Goal: Task Accomplishment & Management: Complete application form

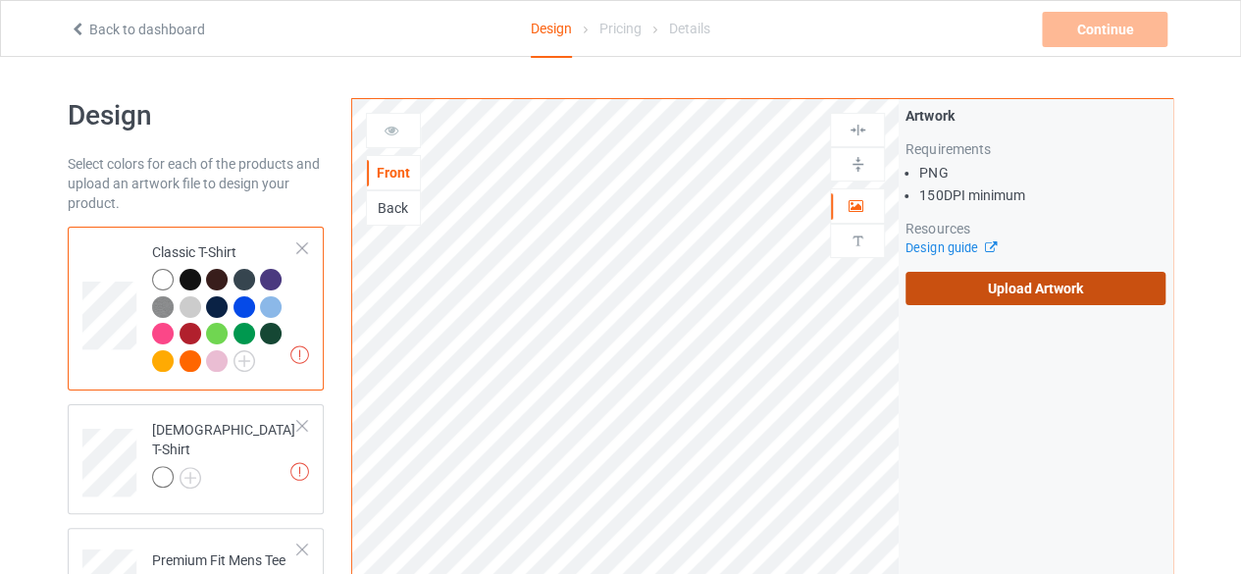
click at [1000, 288] on label "Upload Artwork" at bounding box center [1036, 288] width 260 height 33
click at [0, 0] on input "Upload Artwork" at bounding box center [0, 0] width 0 height 0
click at [957, 295] on label "Upload Artwork" at bounding box center [1036, 288] width 260 height 33
click at [0, 0] on input "Upload Artwork" at bounding box center [0, 0] width 0 height 0
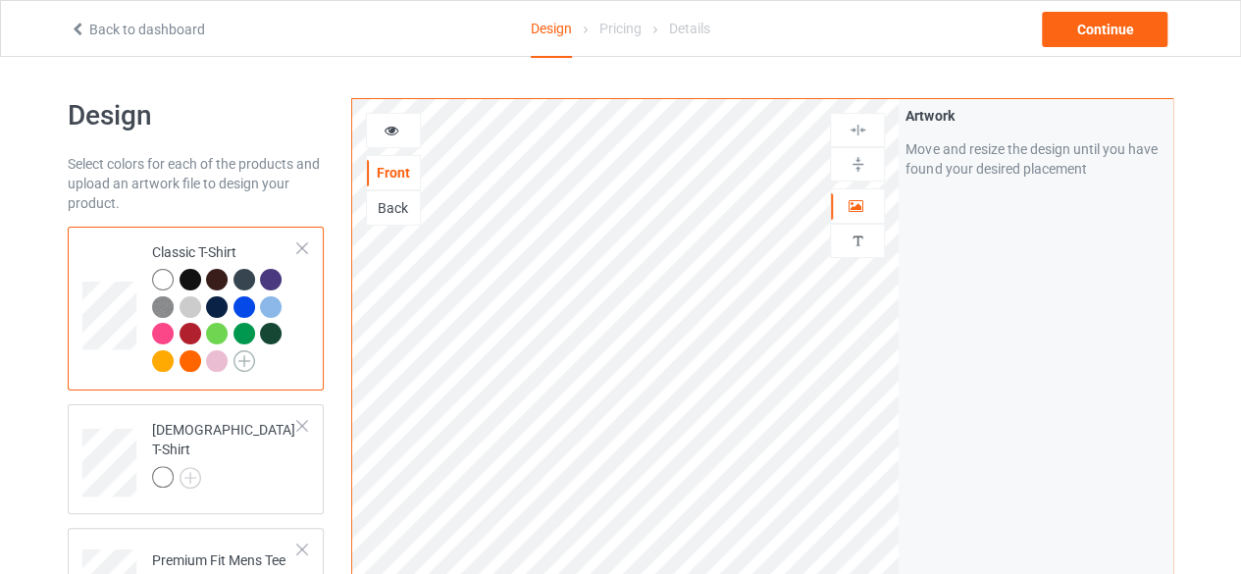
click at [246, 358] on img at bounding box center [245, 361] width 22 height 22
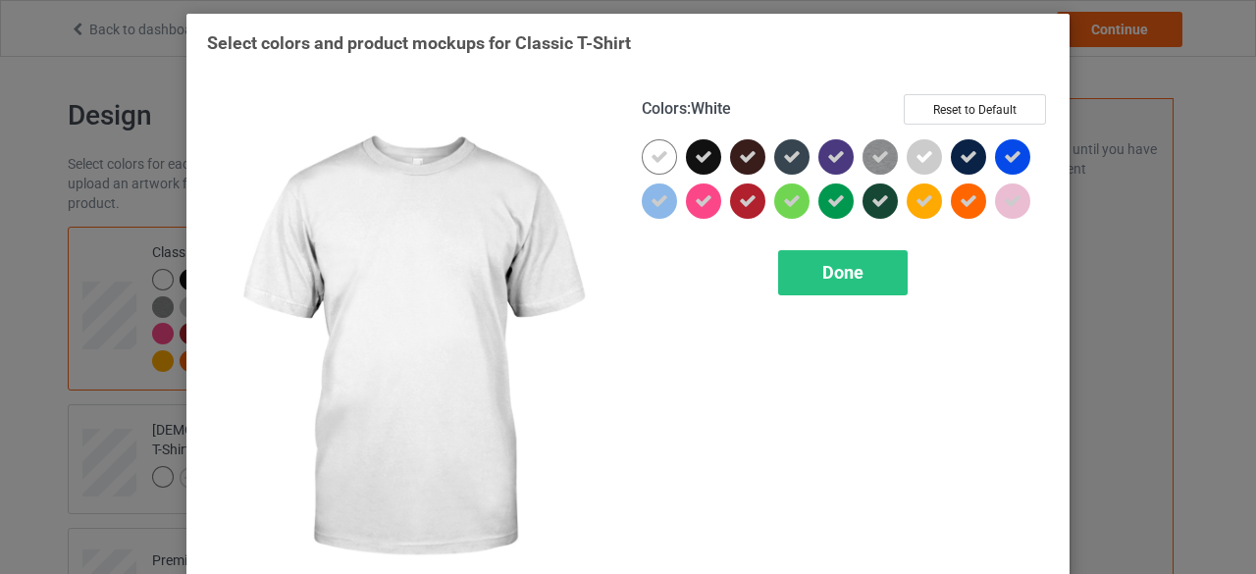
click at [651, 152] on icon at bounding box center [660, 157] width 18 height 18
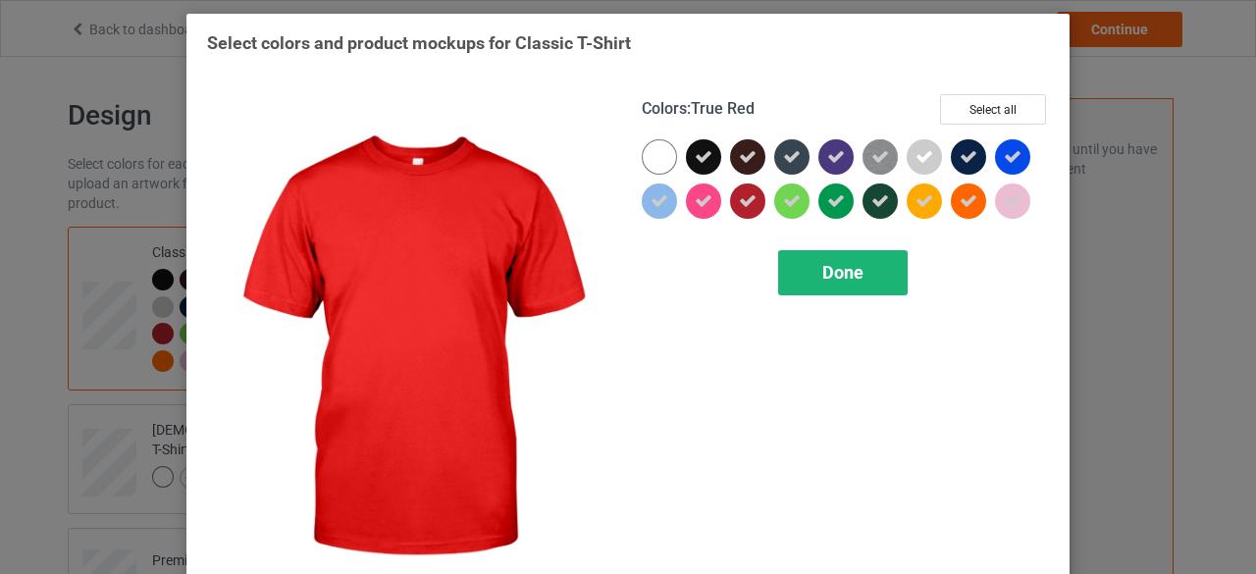
click at [830, 273] on span "Done" at bounding box center [842, 272] width 41 height 21
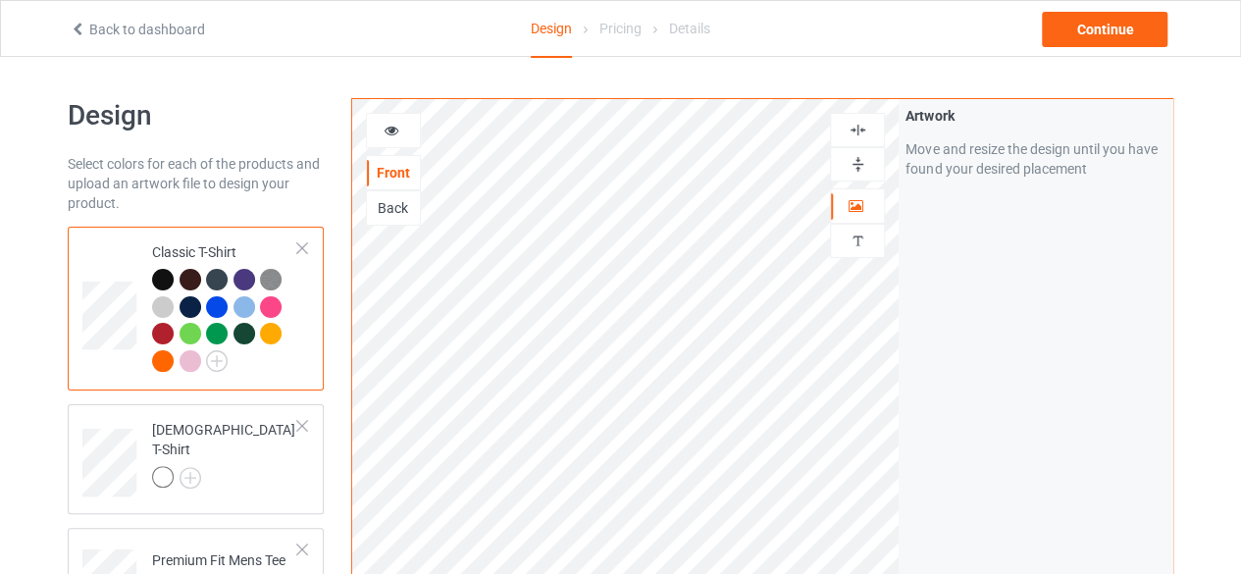
click at [857, 164] on img at bounding box center [858, 164] width 19 height 19
click at [859, 129] on img at bounding box center [858, 130] width 19 height 19
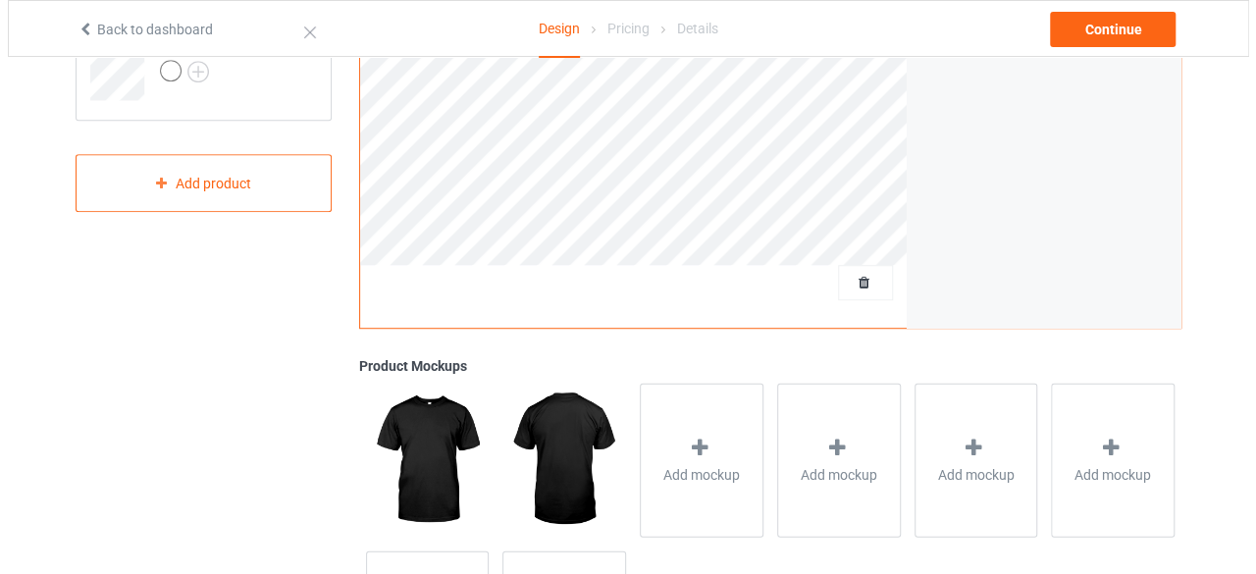
scroll to position [687, 0]
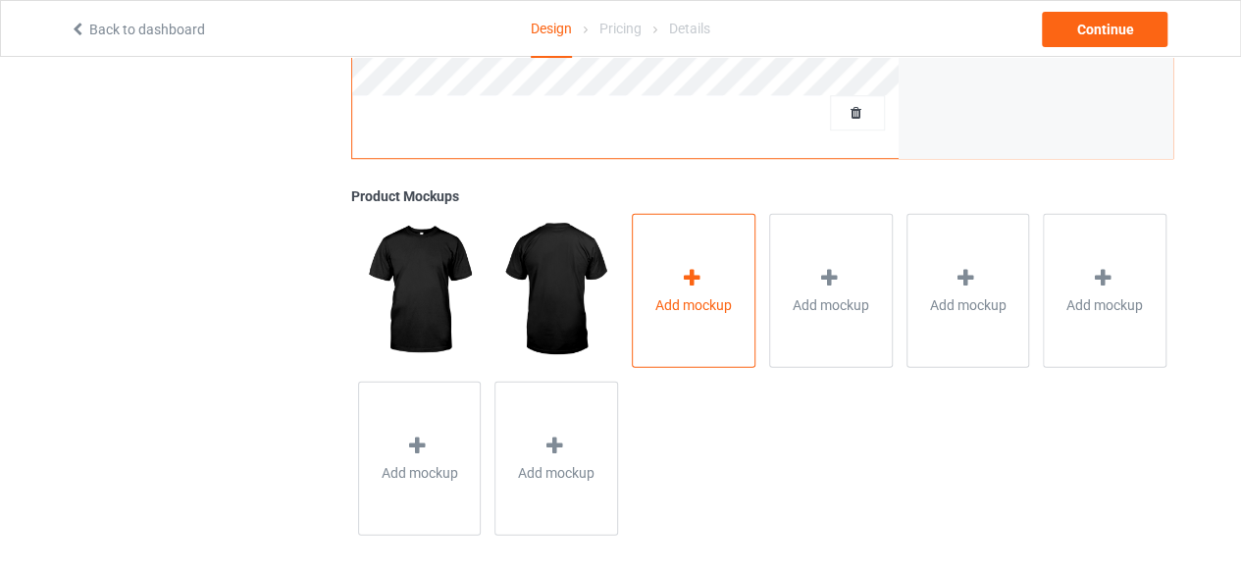
click at [671, 311] on span "Add mockup" at bounding box center [694, 304] width 77 height 20
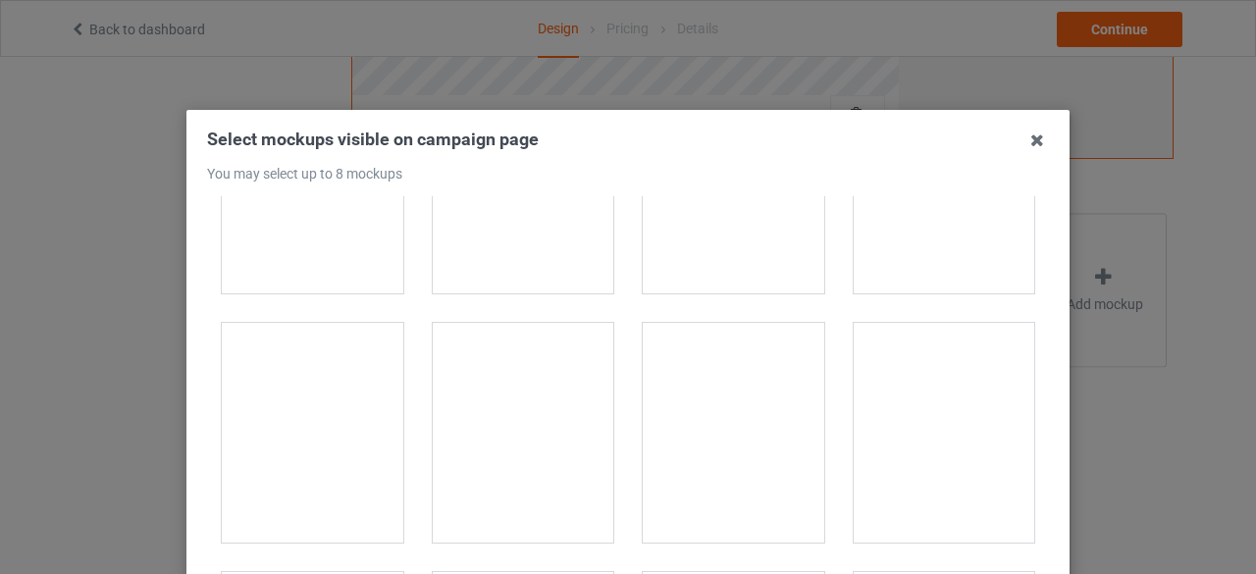
scroll to position [883, 0]
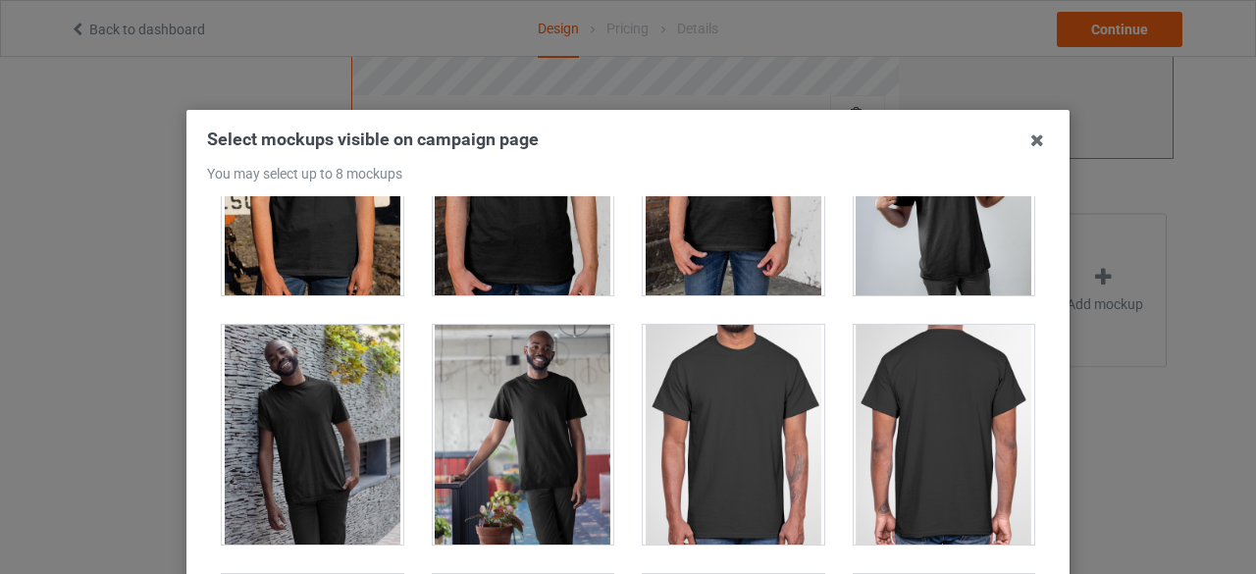
click at [726, 405] on div at bounding box center [734, 435] width 182 height 220
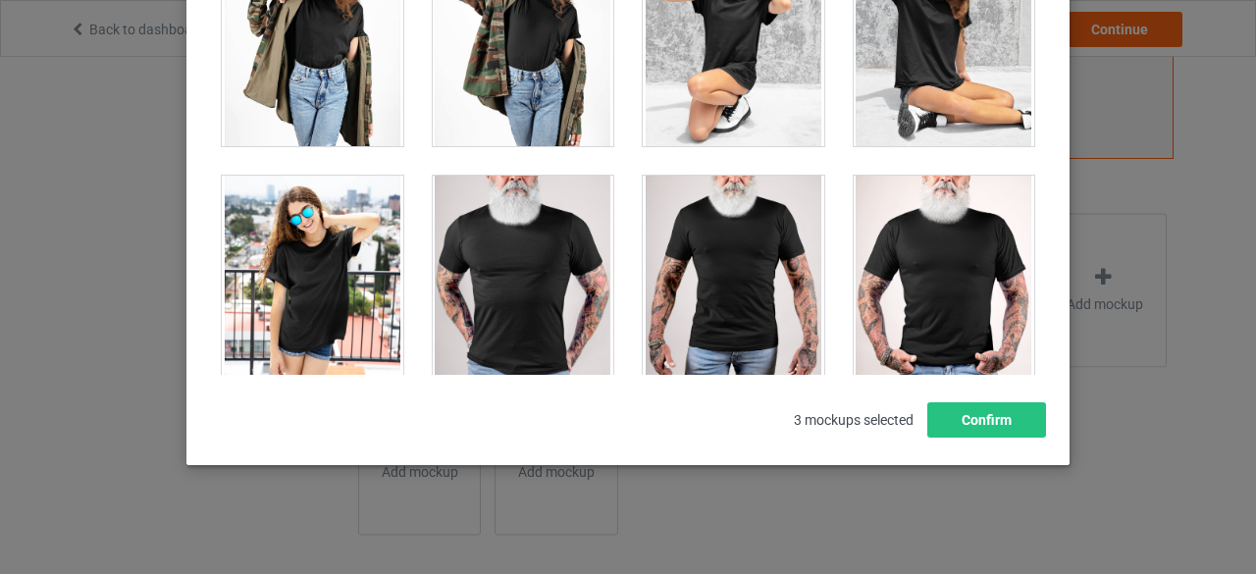
scroll to position [27513, 0]
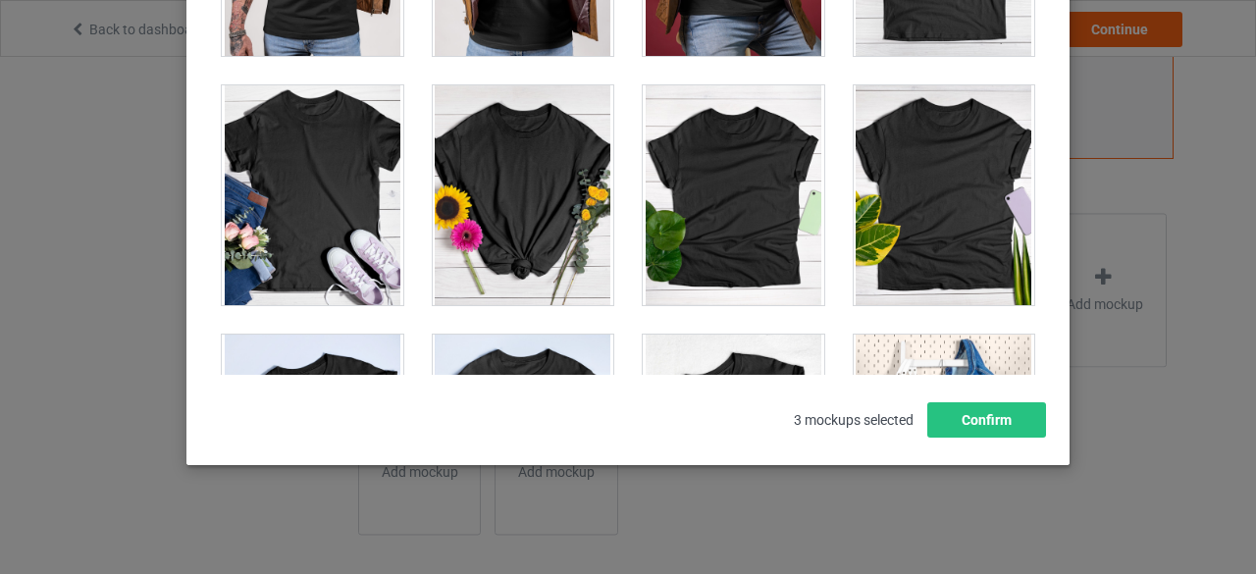
click at [514, 91] on div at bounding box center [524, 195] width 182 height 220
click at [336, 114] on div at bounding box center [313, 195] width 182 height 220
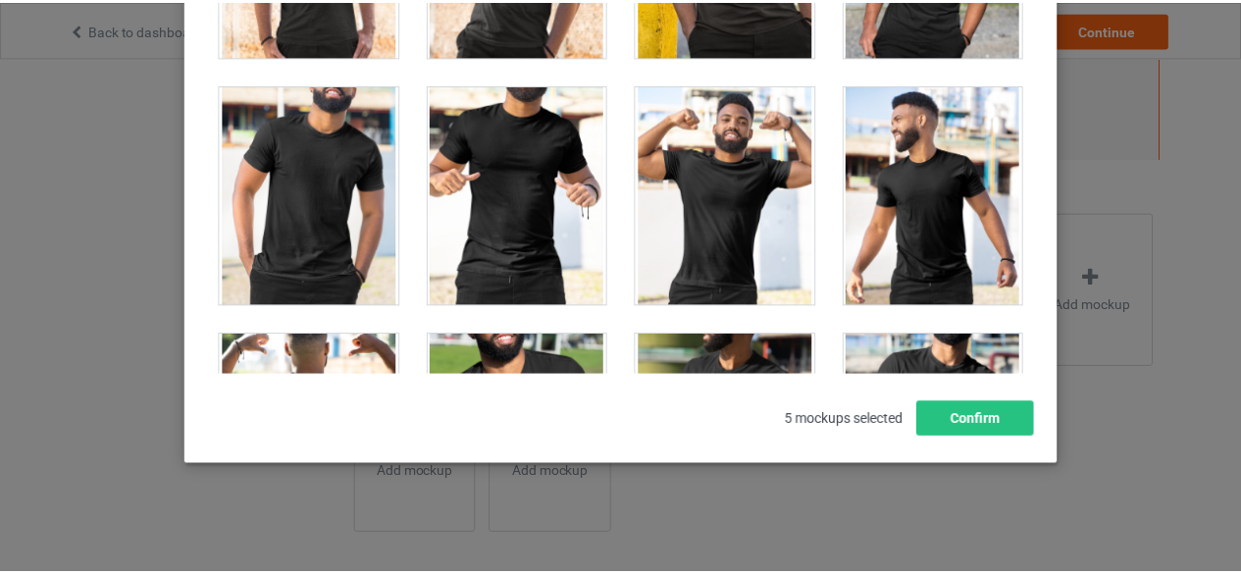
scroll to position [22535, 0]
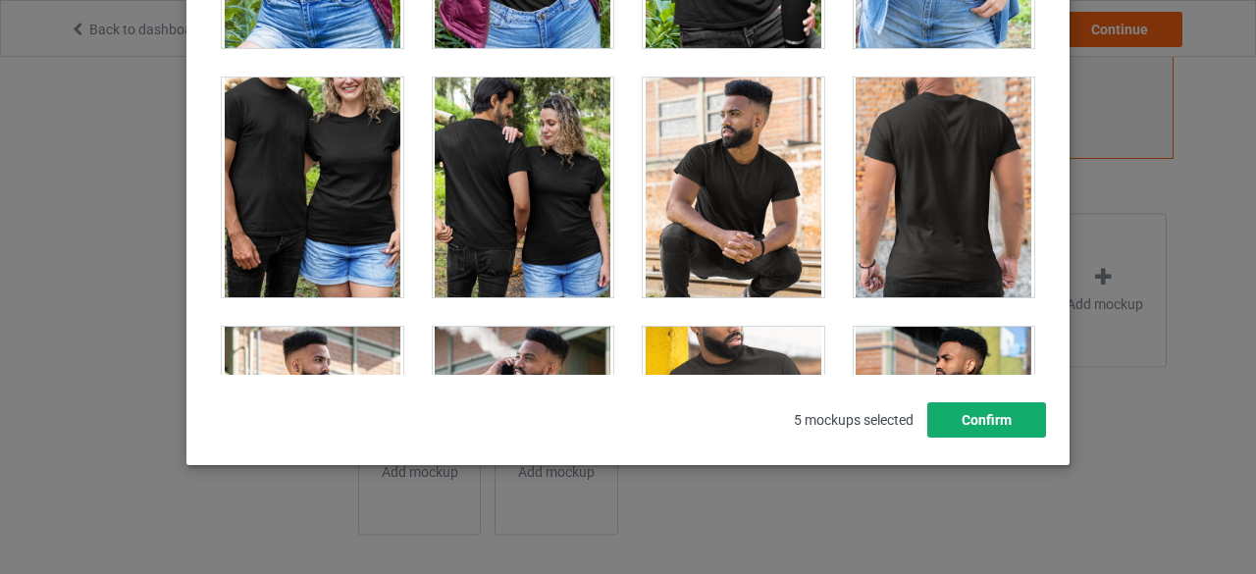
click at [964, 425] on button "Confirm" at bounding box center [986, 419] width 119 height 35
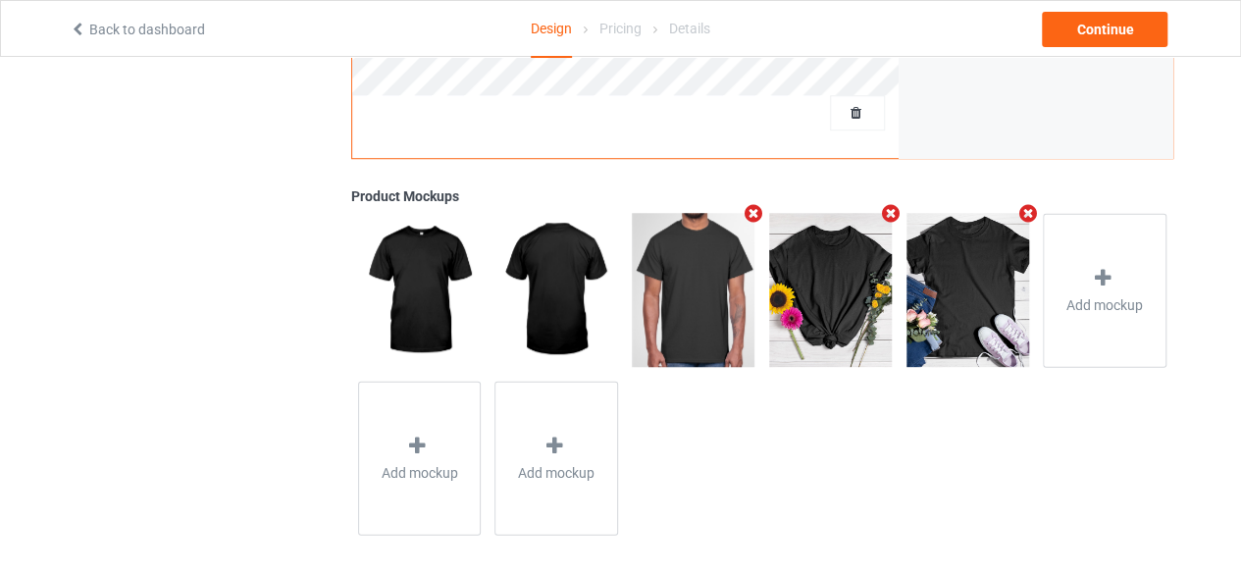
click at [753, 212] on icon "Remove mockup" at bounding box center [754, 213] width 25 height 21
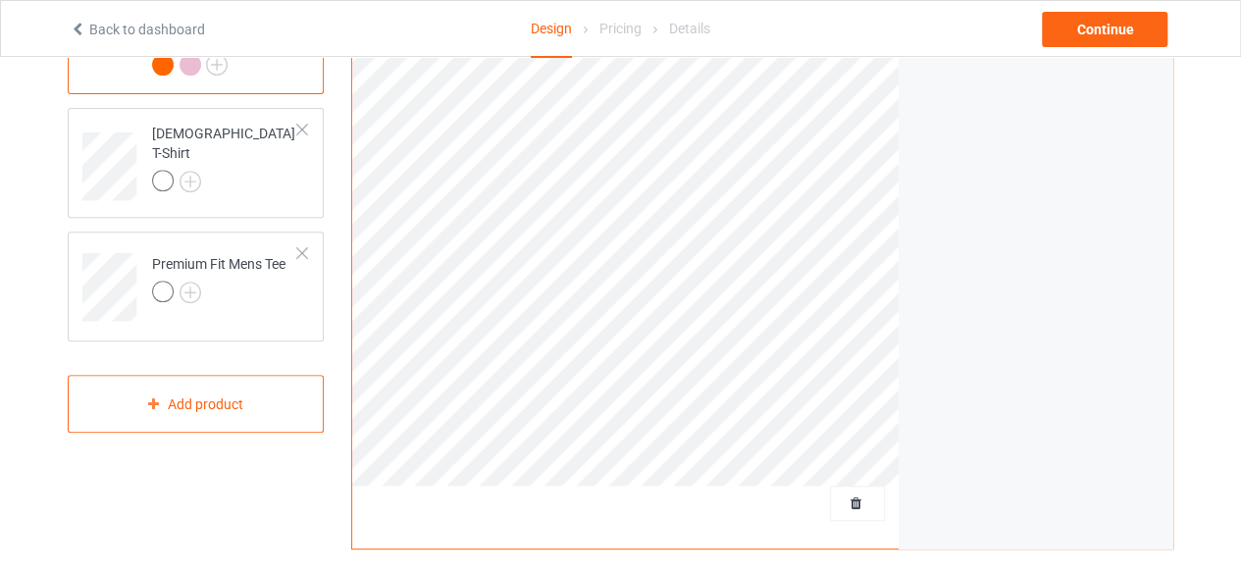
scroll to position [196, 0]
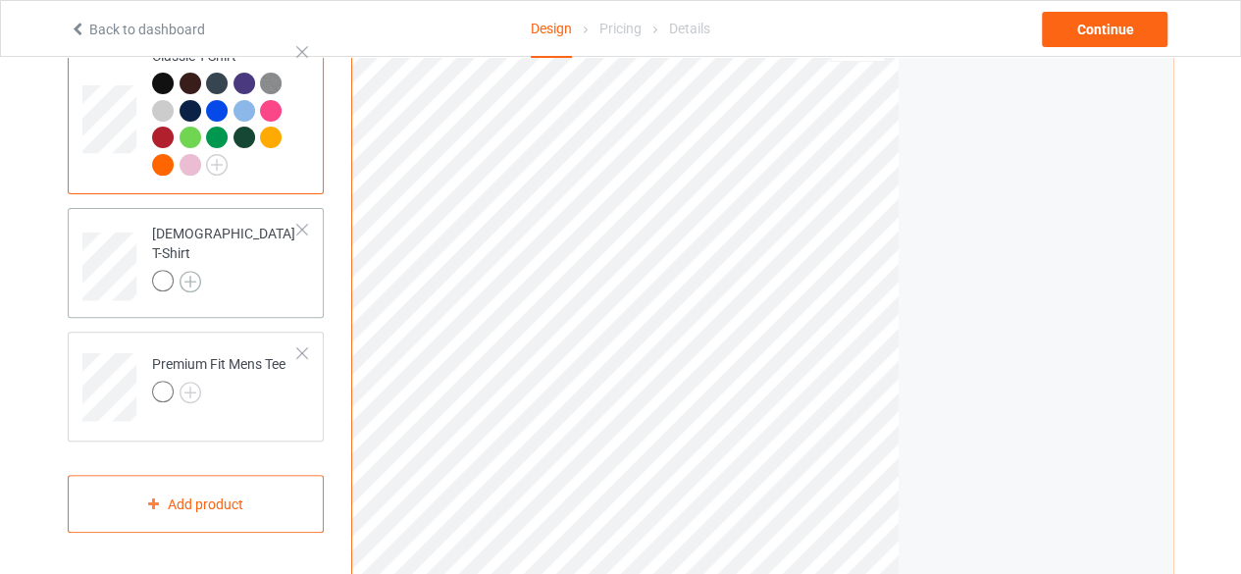
click at [192, 271] on img at bounding box center [191, 282] width 22 height 22
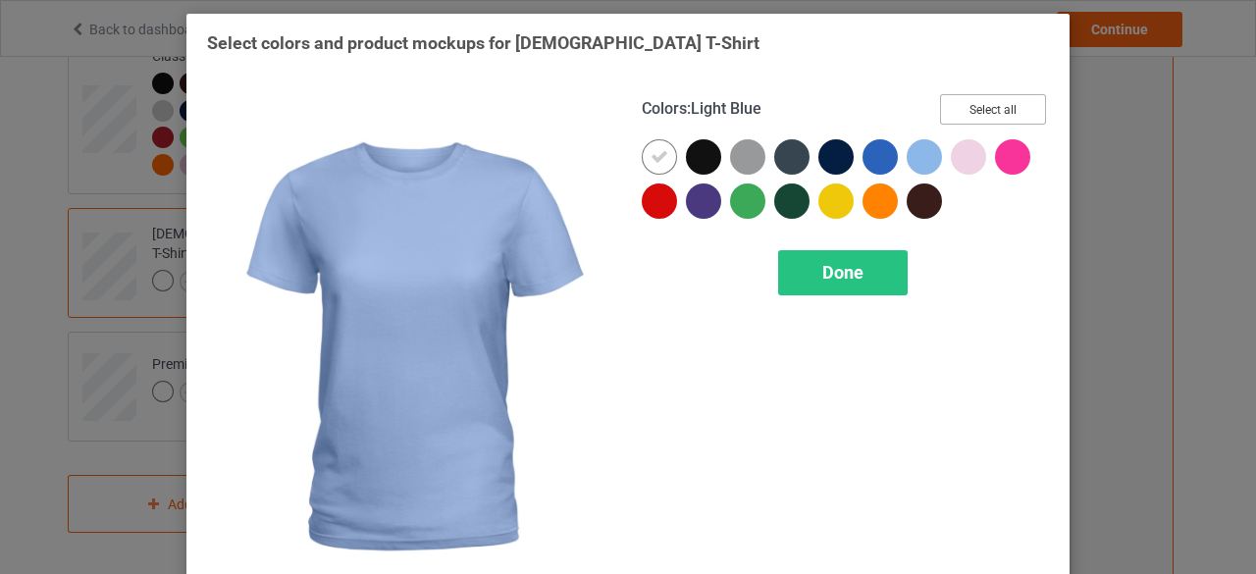
click at [975, 111] on button "Select all" at bounding box center [993, 109] width 106 height 30
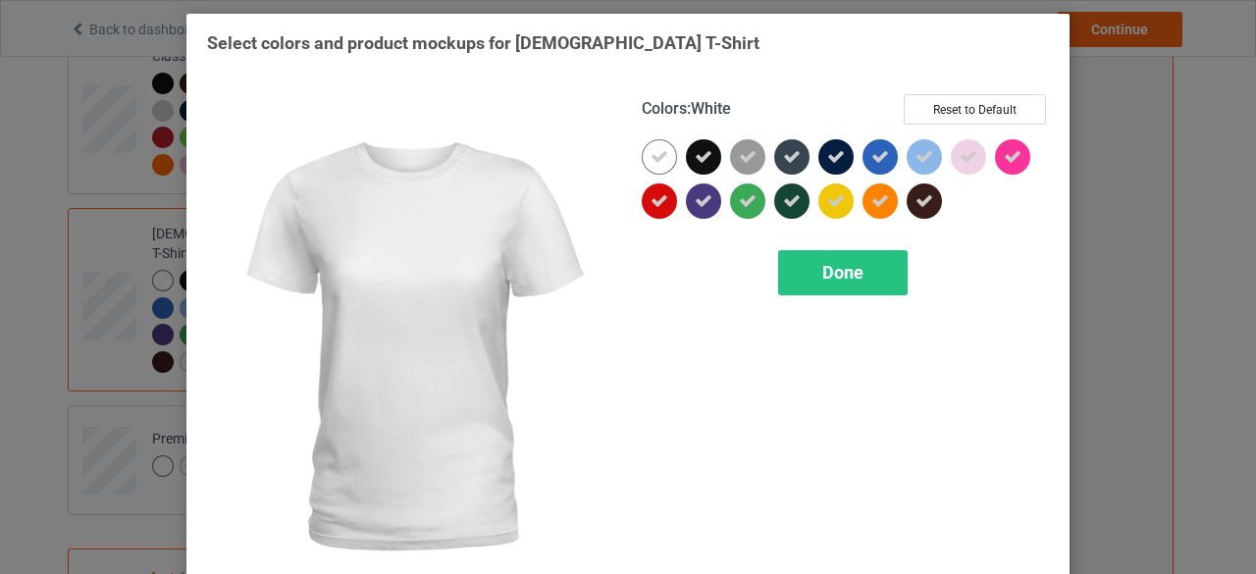
click at [656, 161] on icon at bounding box center [660, 157] width 18 height 18
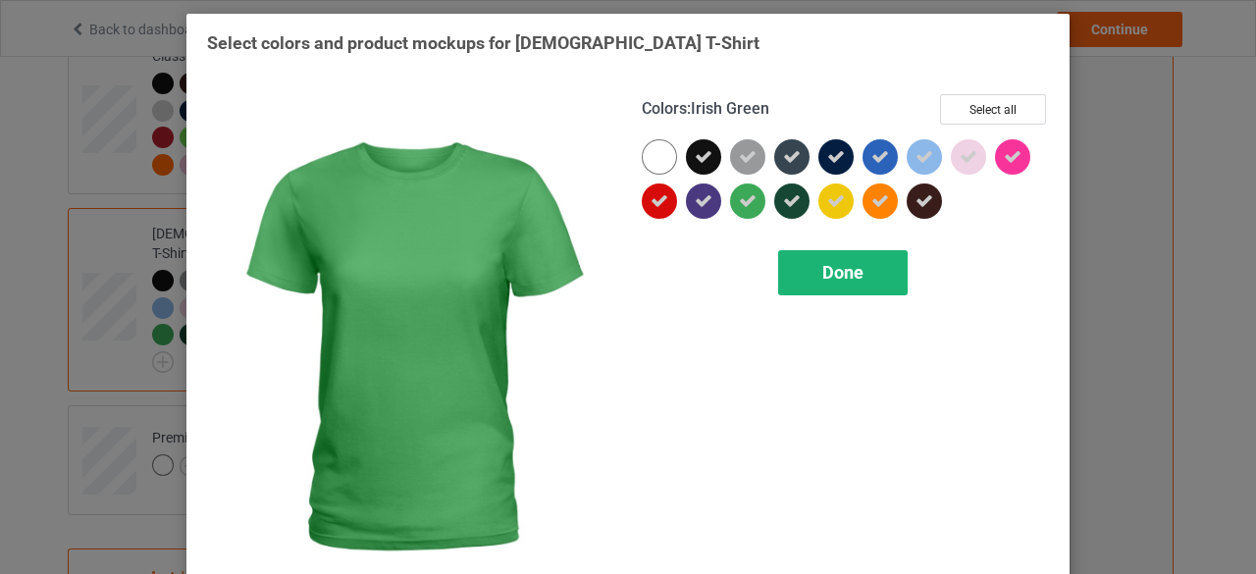
click at [824, 274] on span "Done" at bounding box center [842, 272] width 41 height 21
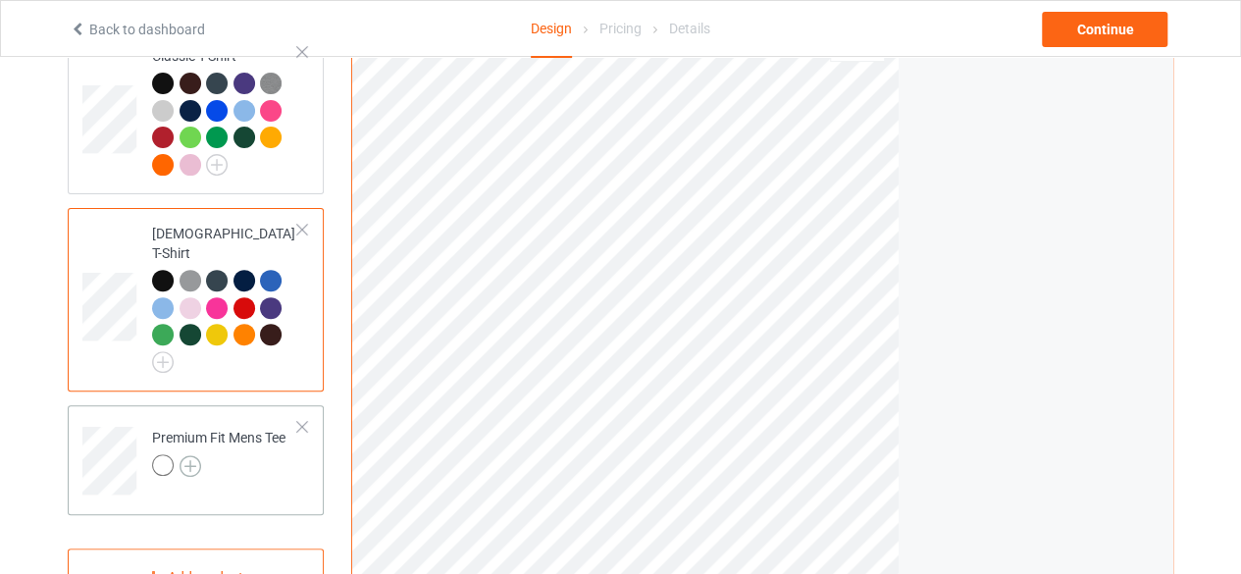
click at [196, 455] on img at bounding box center [191, 466] width 22 height 22
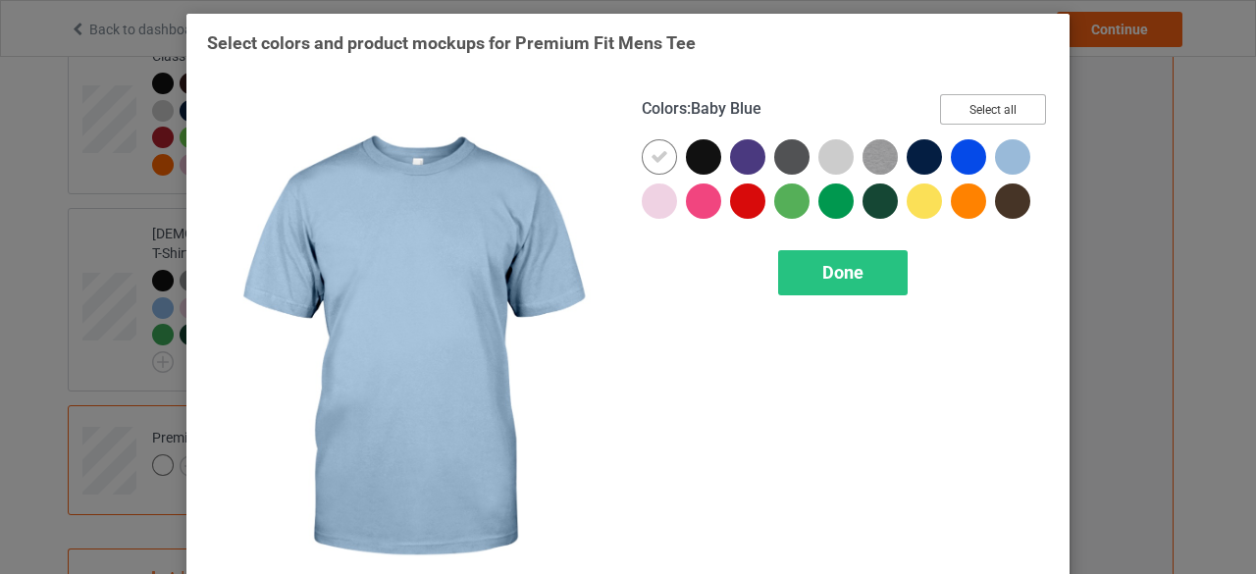
click at [975, 104] on button "Select all" at bounding box center [993, 109] width 106 height 30
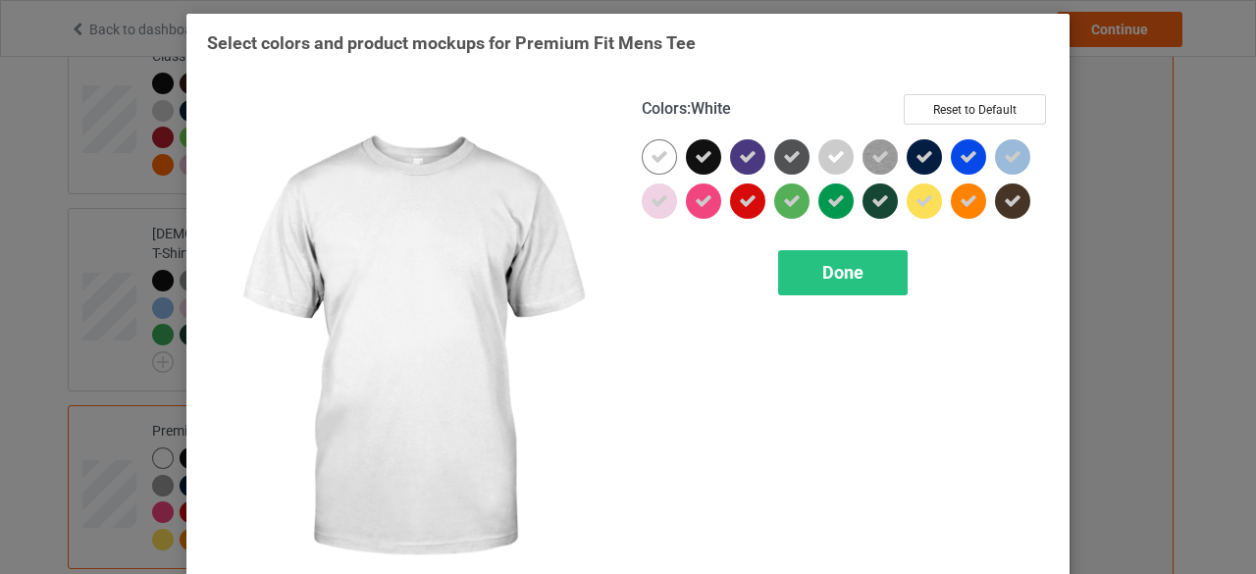
click at [659, 153] on icon at bounding box center [660, 157] width 18 height 18
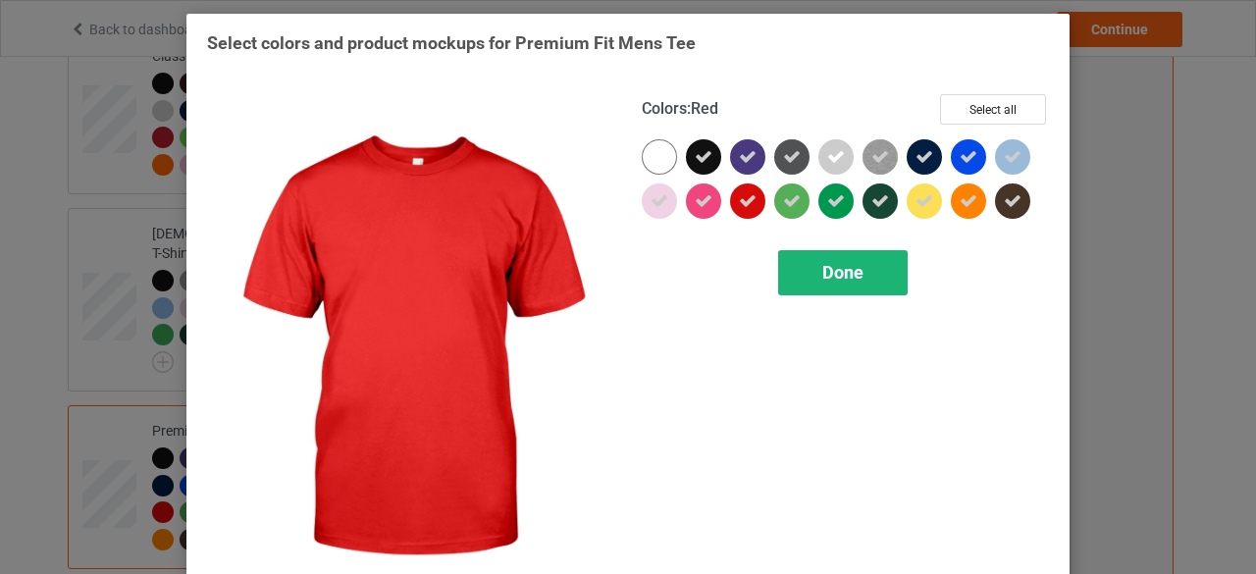
click at [811, 277] on div "Done" at bounding box center [843, 272] width 130 height 45
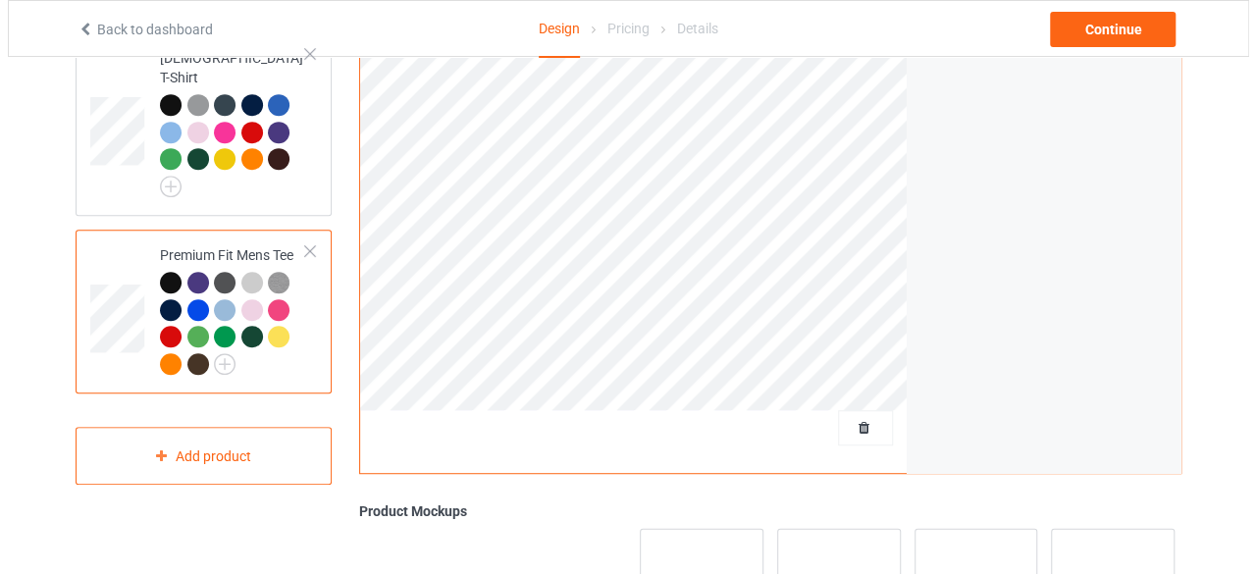
scroll to position [589, 0]
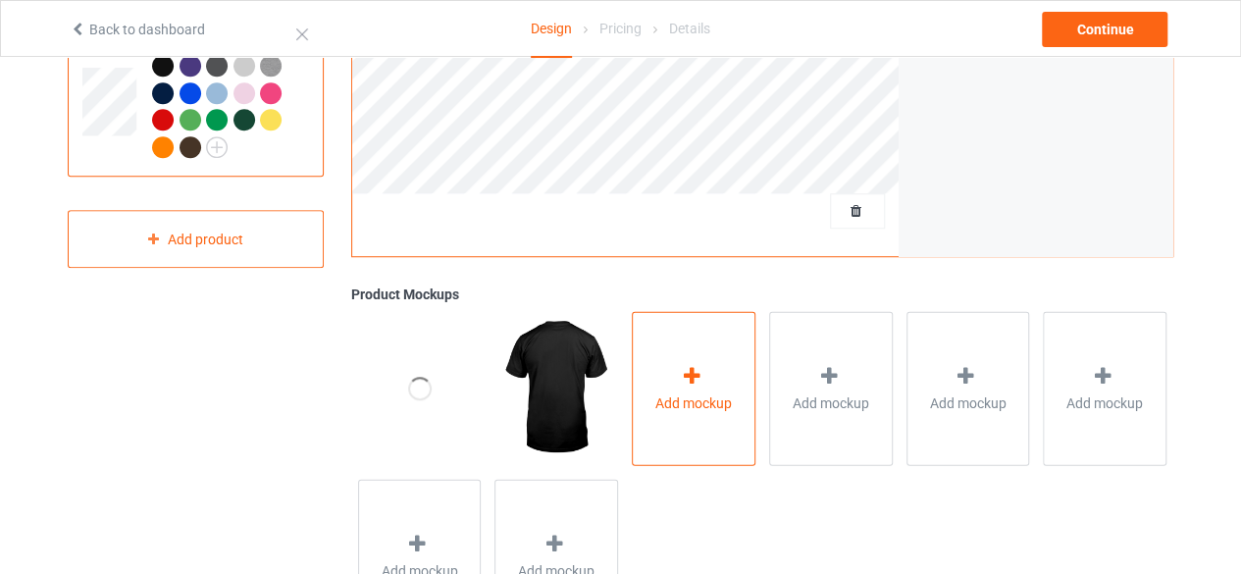
click at [701, 382] on icon at bounding box center [692, 375] width 25 height 21
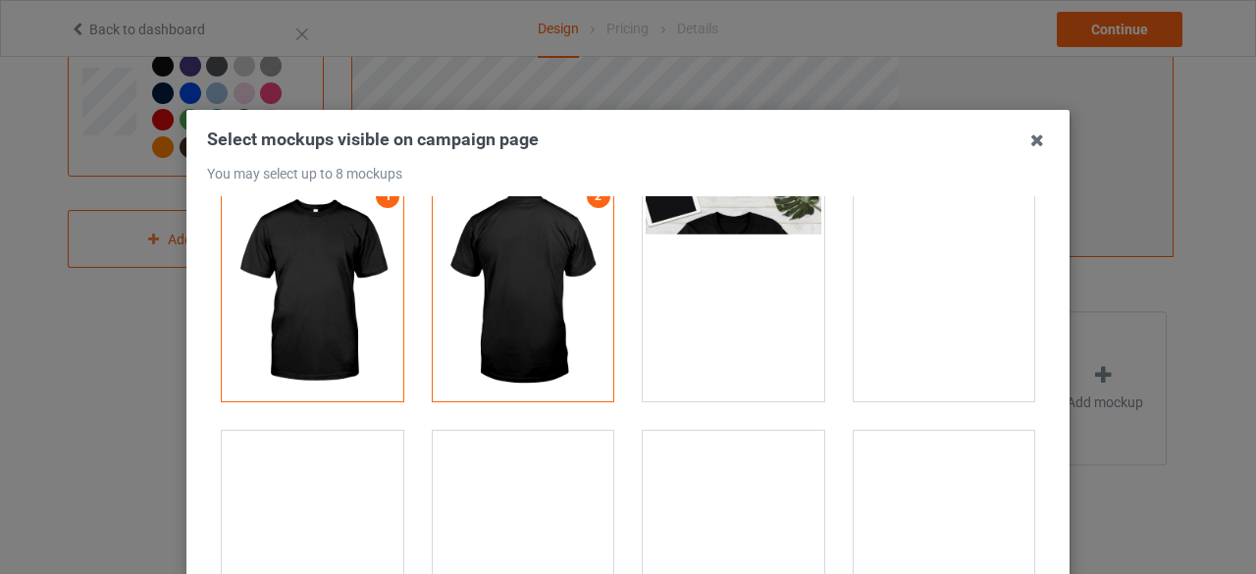
scroll to position [0, 0]
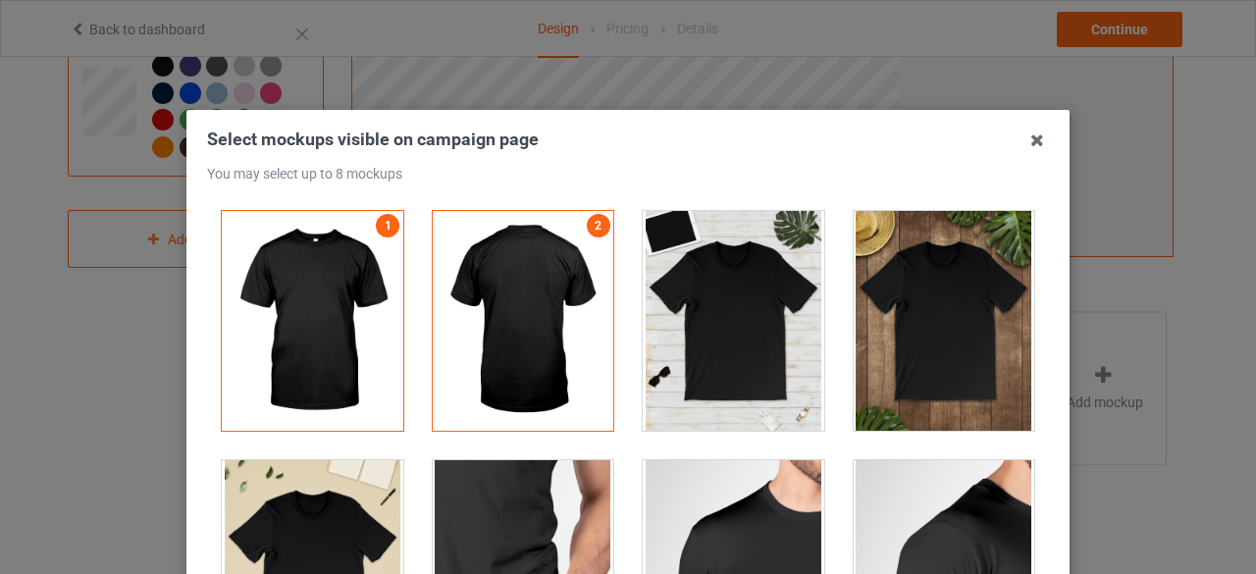
click at [719, 286] on div at bounding box center [734, 321] width 182 height 220
click at [879, 237] on div at bounding box center [945, 321] width 182 height 220
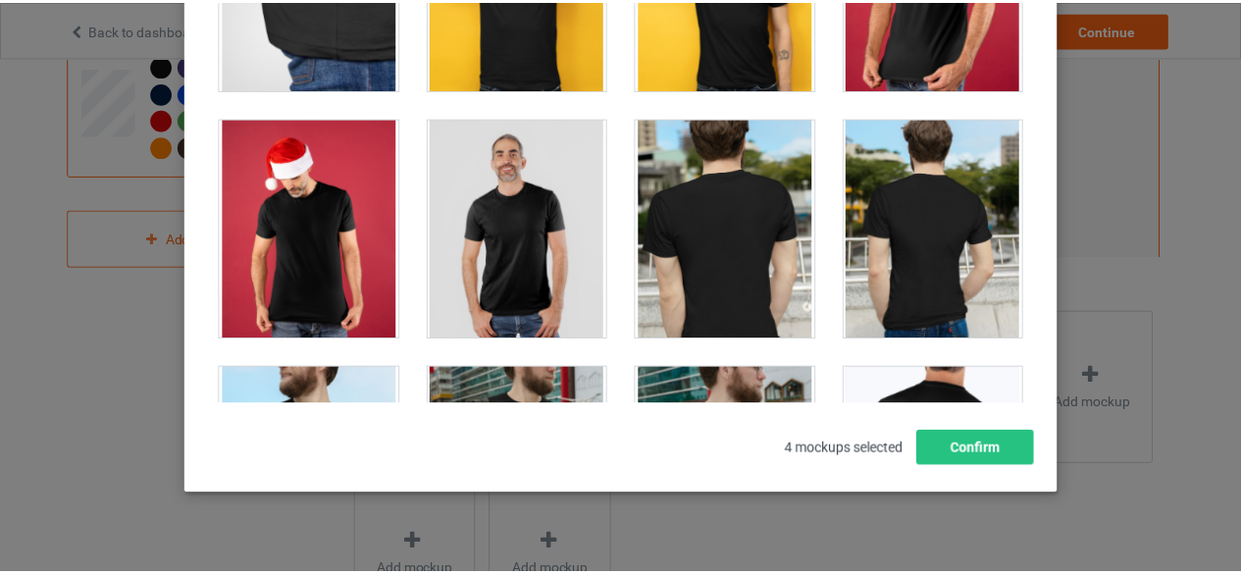
scroll to position [281, 0]
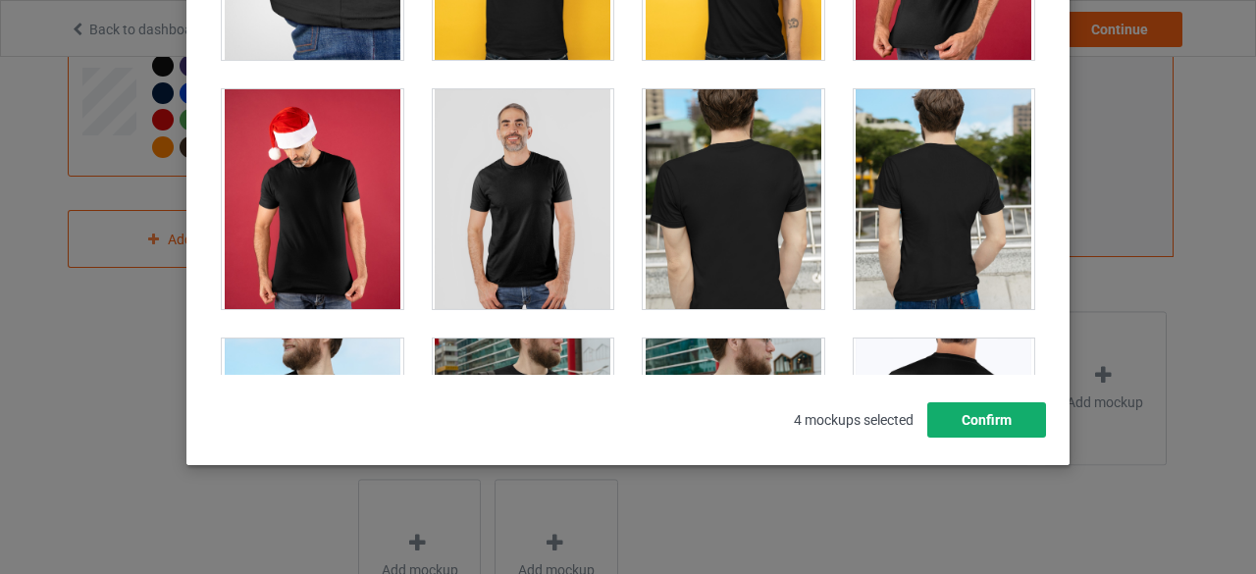
click at [972, 411] on button "Confirm" at bounding box center [986, 419] width 119 height 35
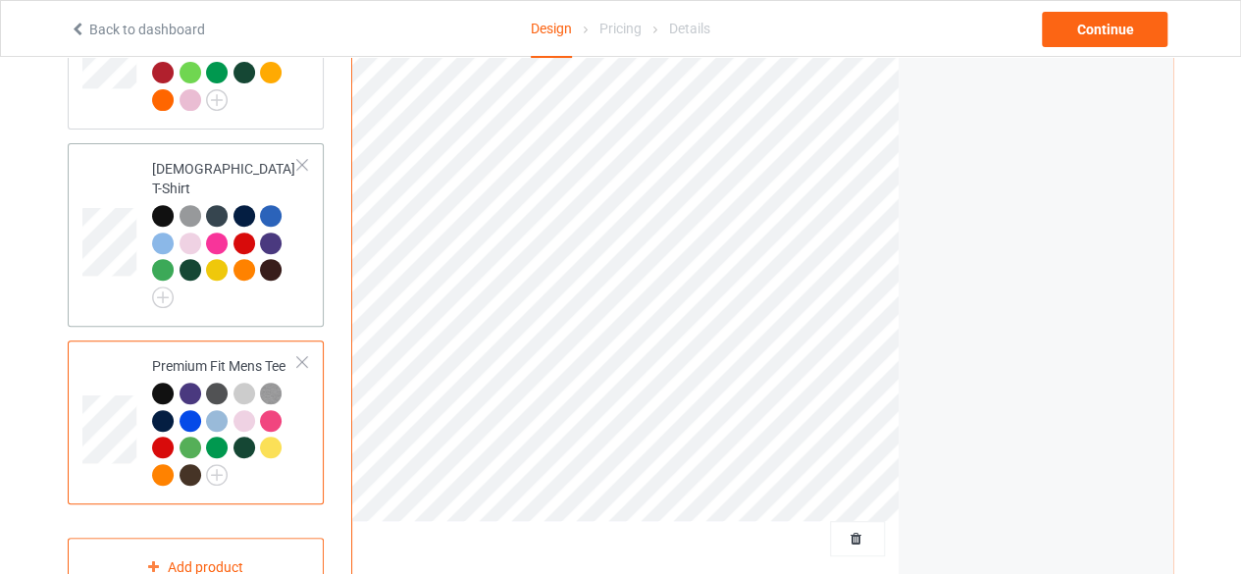
scroll to position [98, 0]
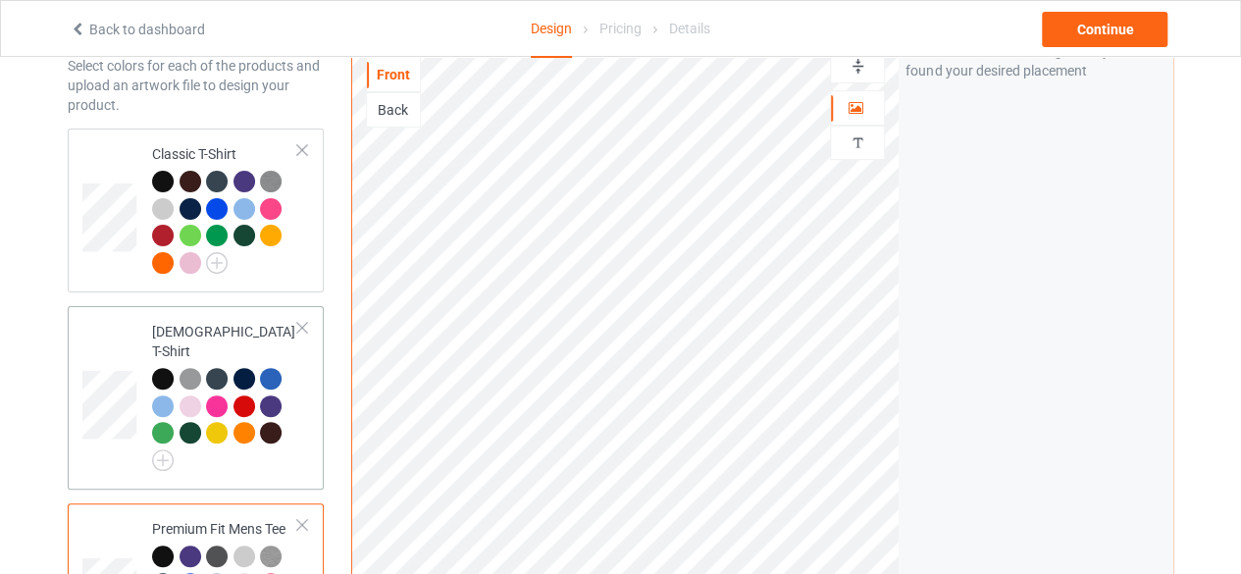
click at [285, 444] on div at bounding box center [225, 419] width 146 height 103
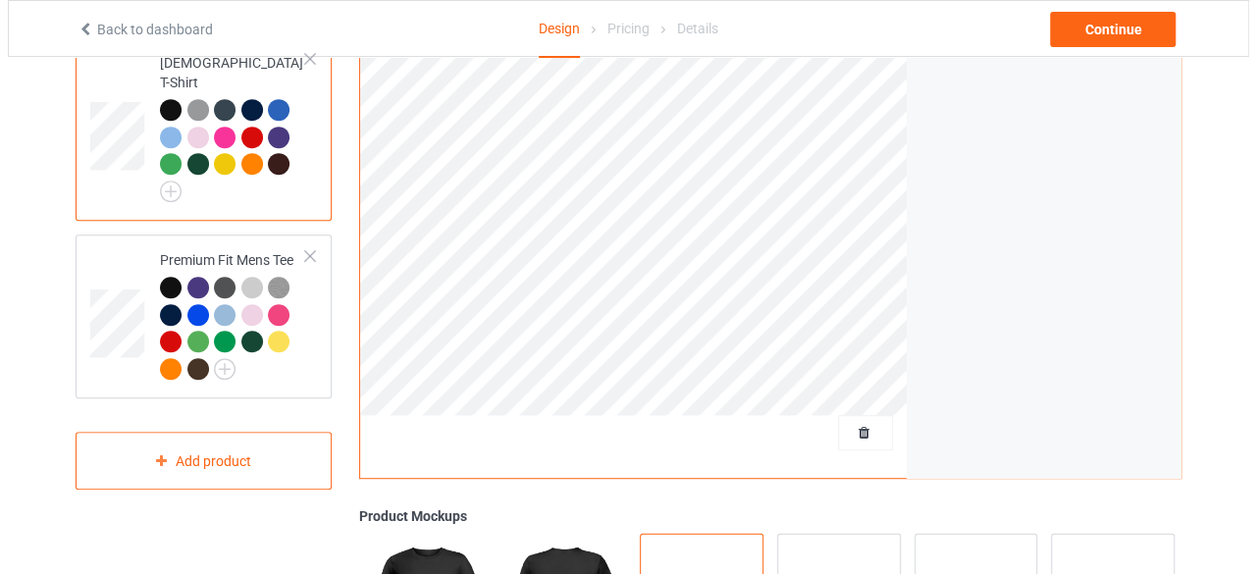
scroll to position [589, 0]
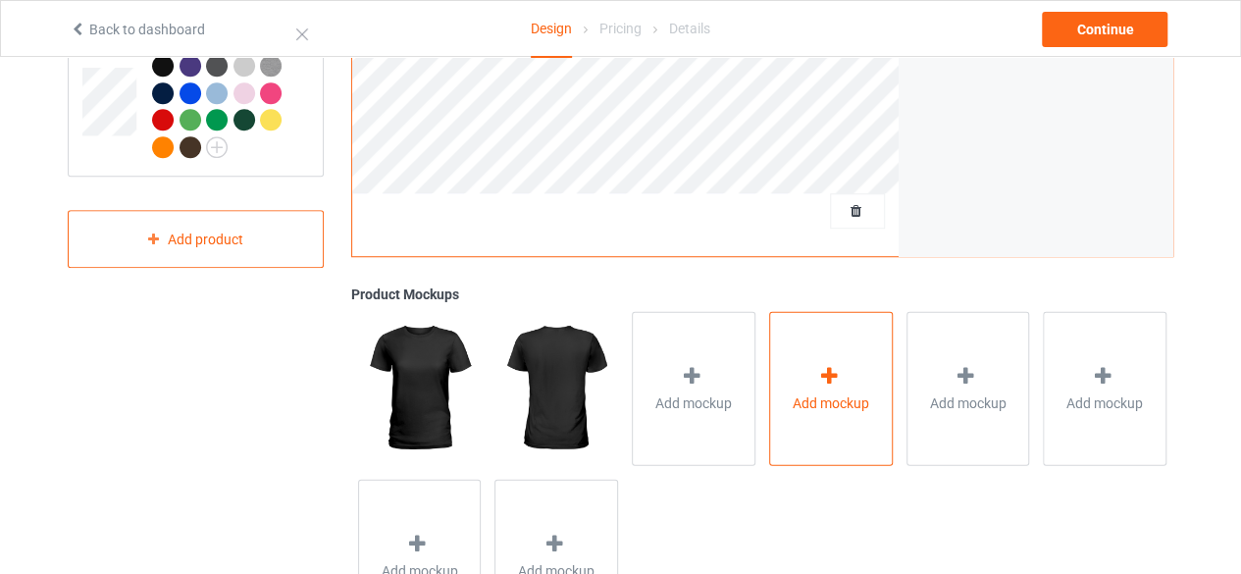
click at [800, 379] on div "Add mockup" at bounding box center [831, 388] width 124 height 154
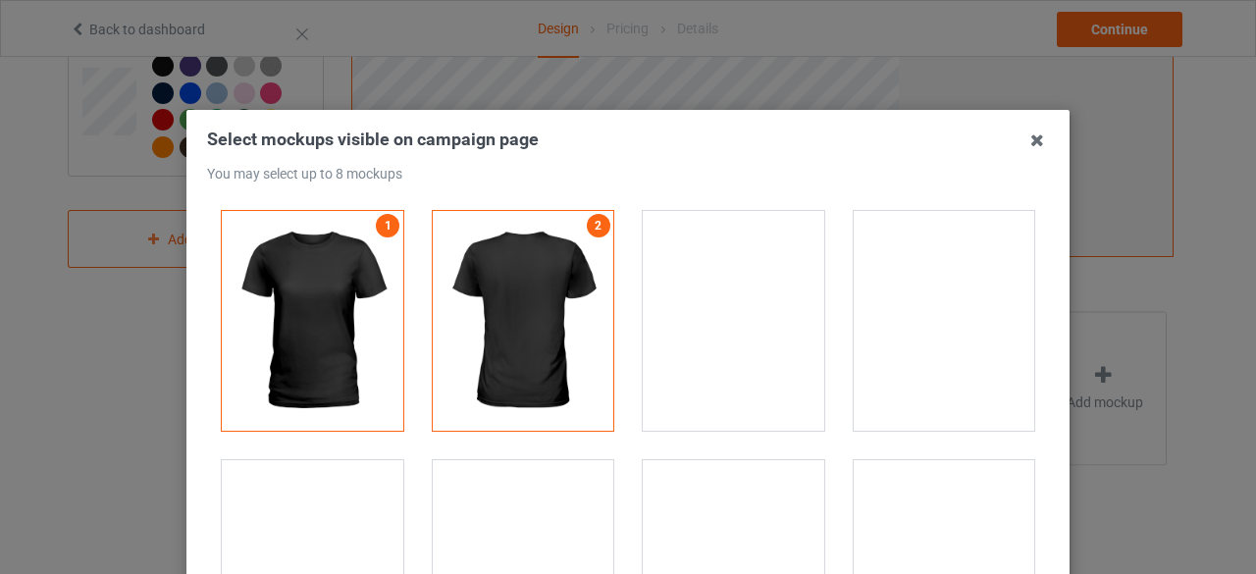
scroll to position [0, 0]
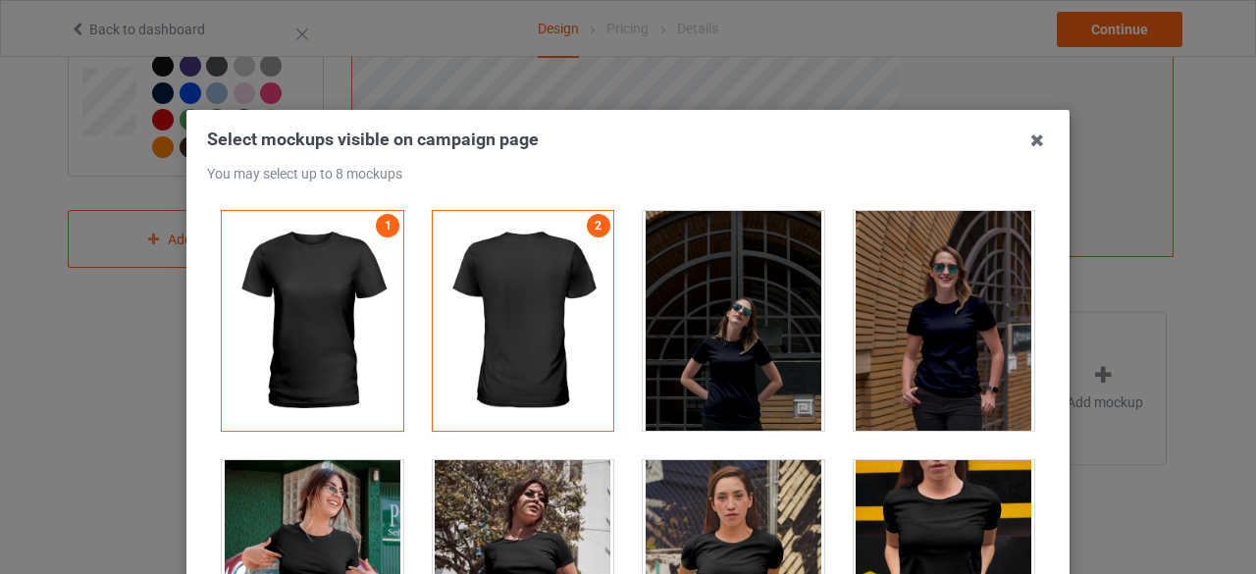
click at [894, 348] on div at bounding box center [945, 321] width 182 height 220
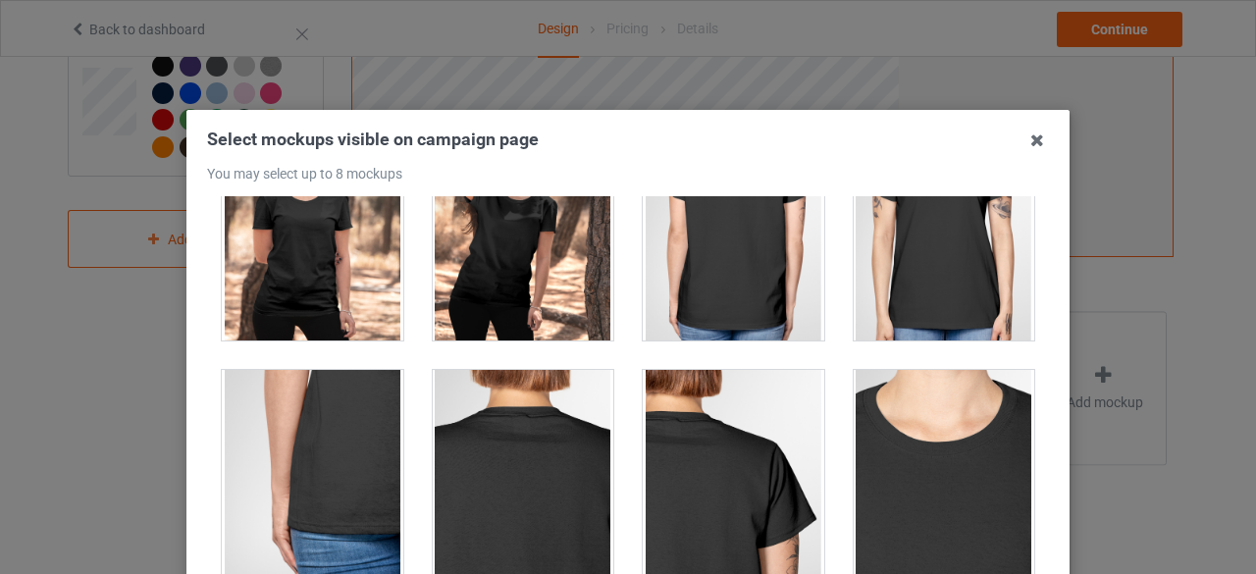
scroll to position [98, 0]
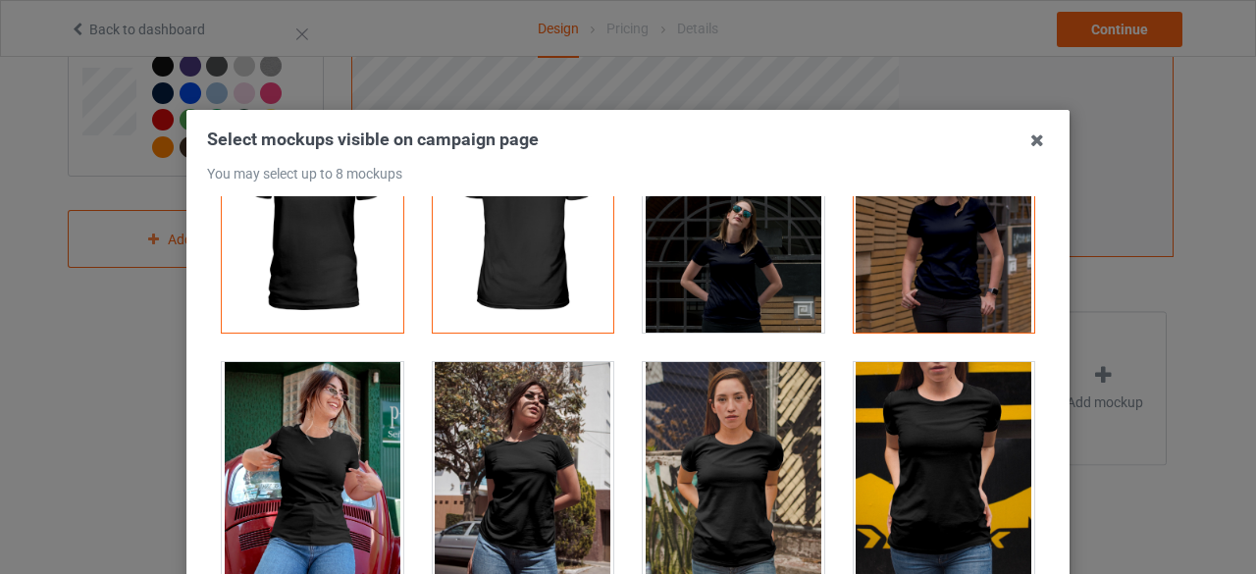
click at [916, 278] on div at bounding box center [945, 223] width 182 height 220
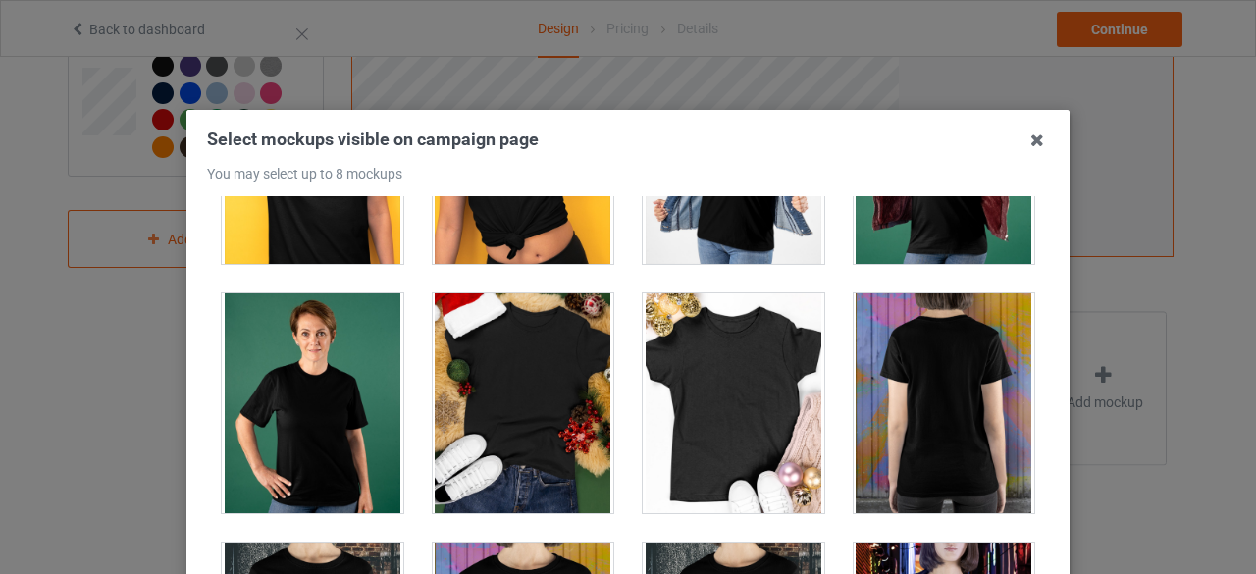
scroll to position [2159, 0]
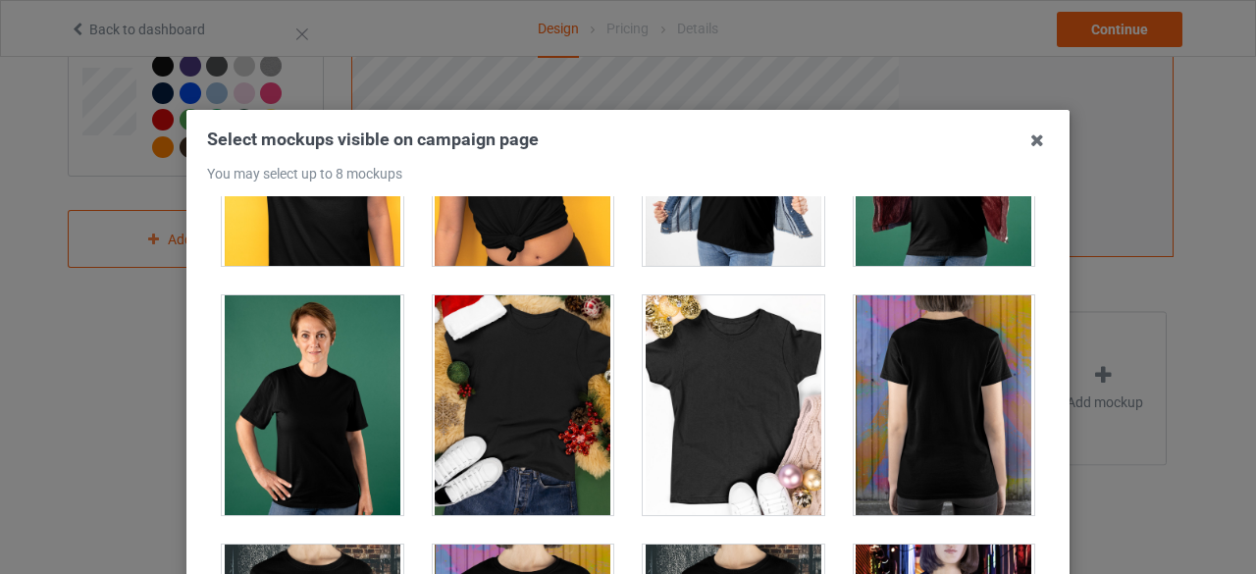
click at [734, 330] on div at bounding box center [734, 405] width 182 height 220
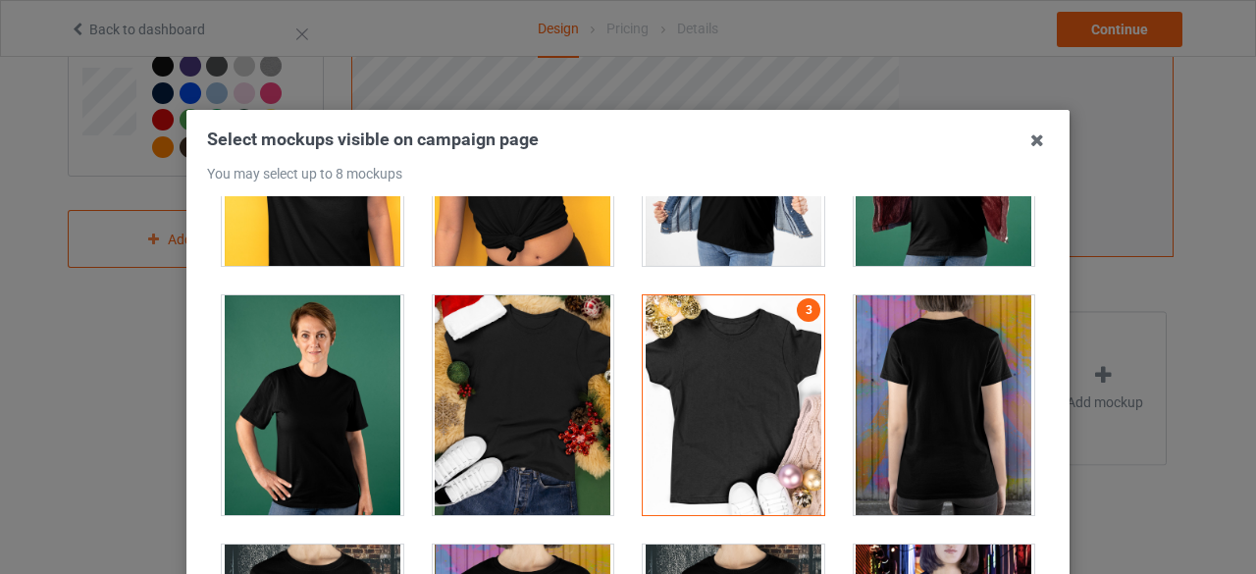
click at [488, 322] on div at bounding box center [524, 405] width 182 height 220
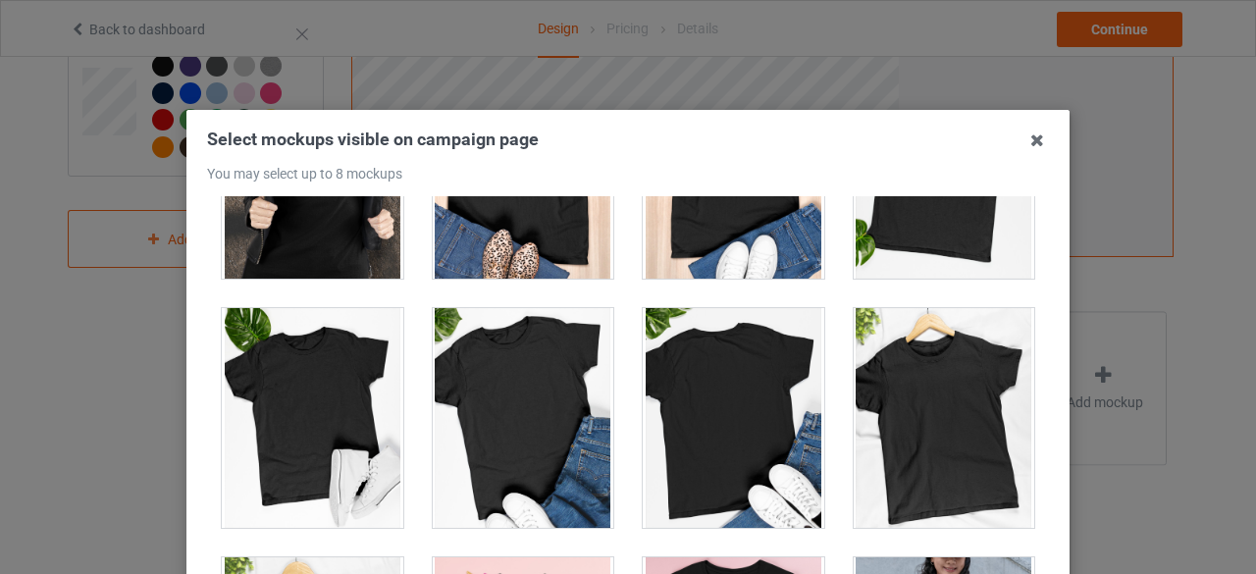
scroll to position [3140, 0]
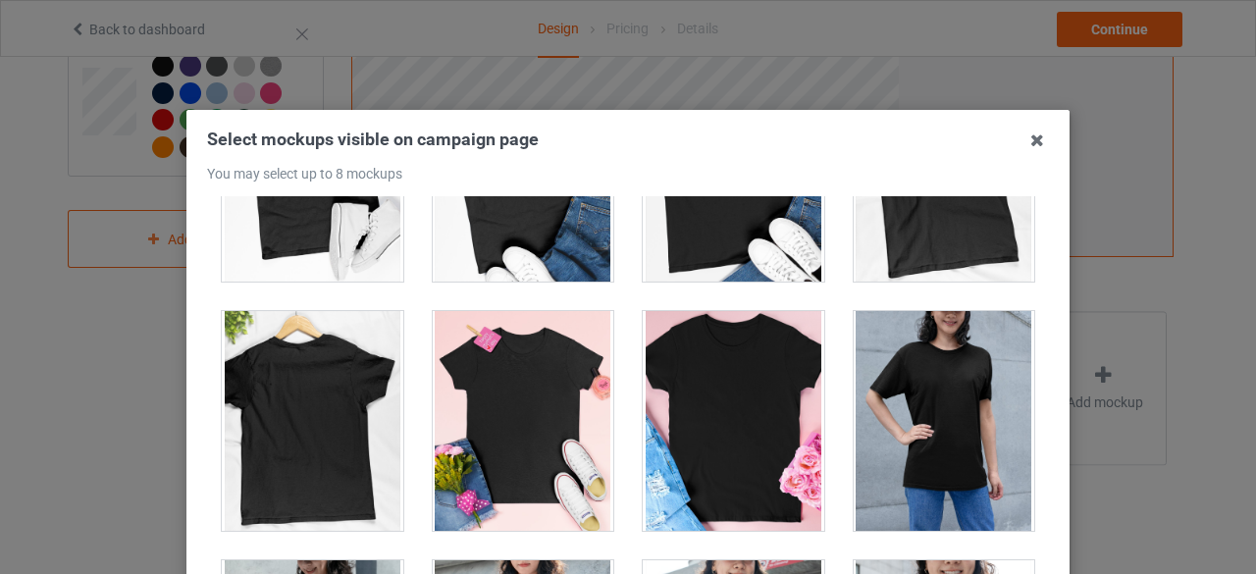
click at [548, 361] on div at bounding box center [524, 421] width 182 height 220
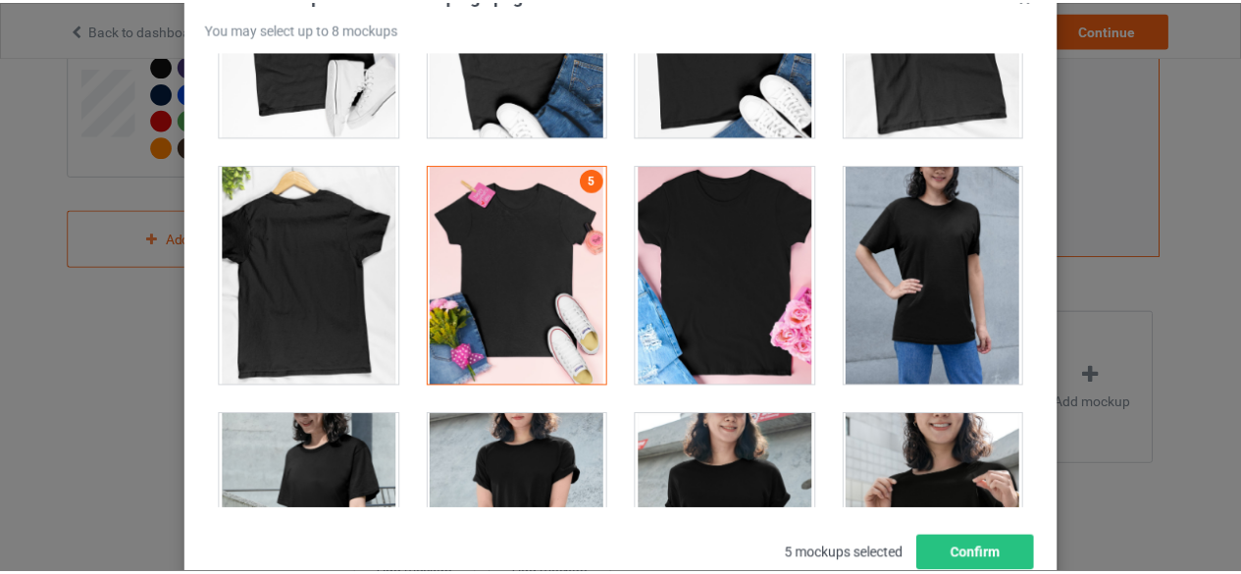
scroll to position [281, 0]
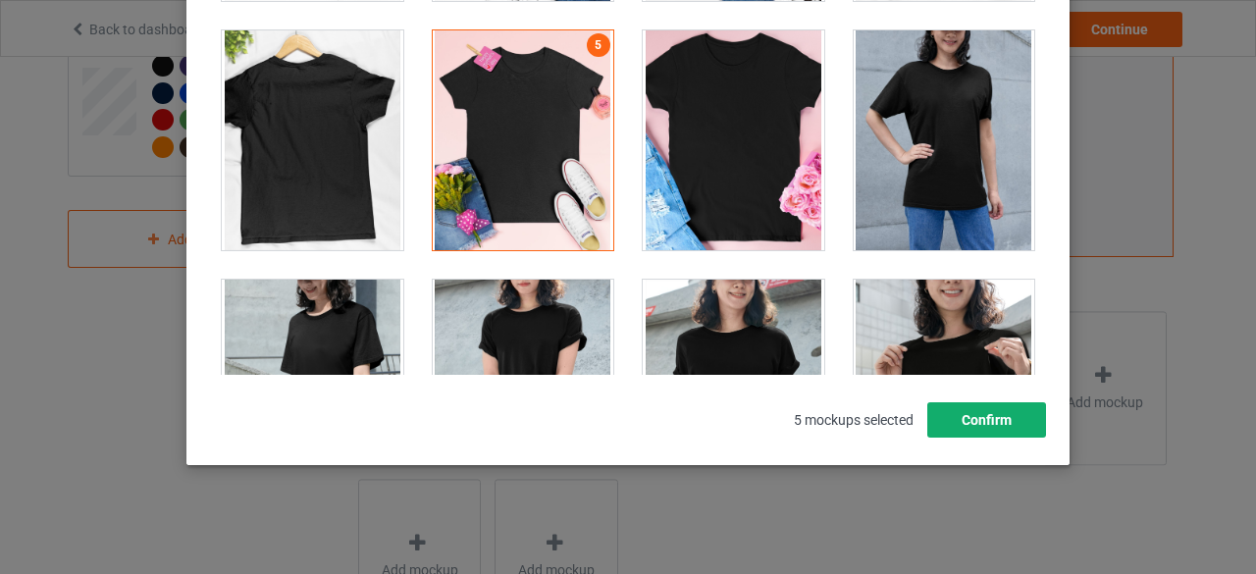
click at [948, 416] on button "Confirm" at bounding box center [986, 419] width 119 height 35
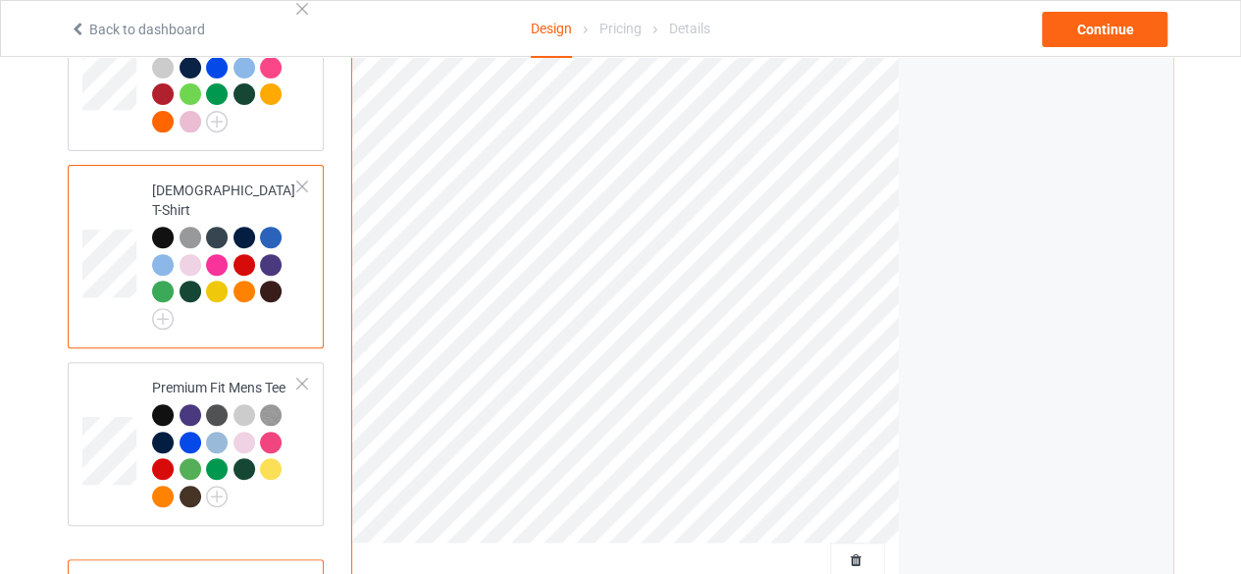
scroll to position [0, 0]
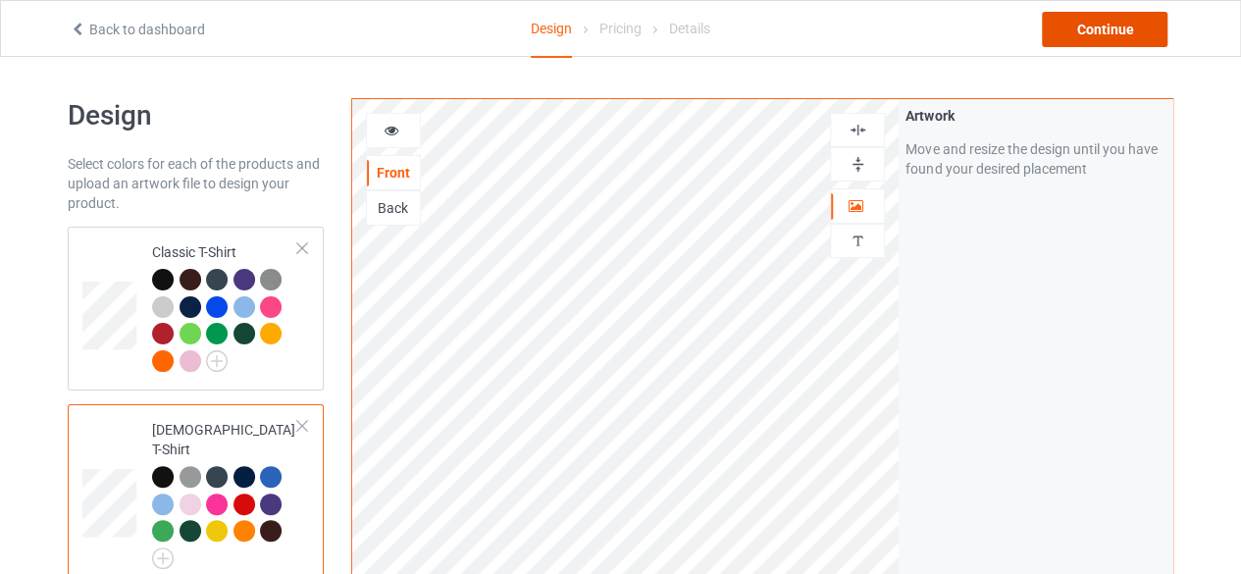
click at [1106, 32] on div "Continue" at bounding box center [1105, 29] width 126 height 35
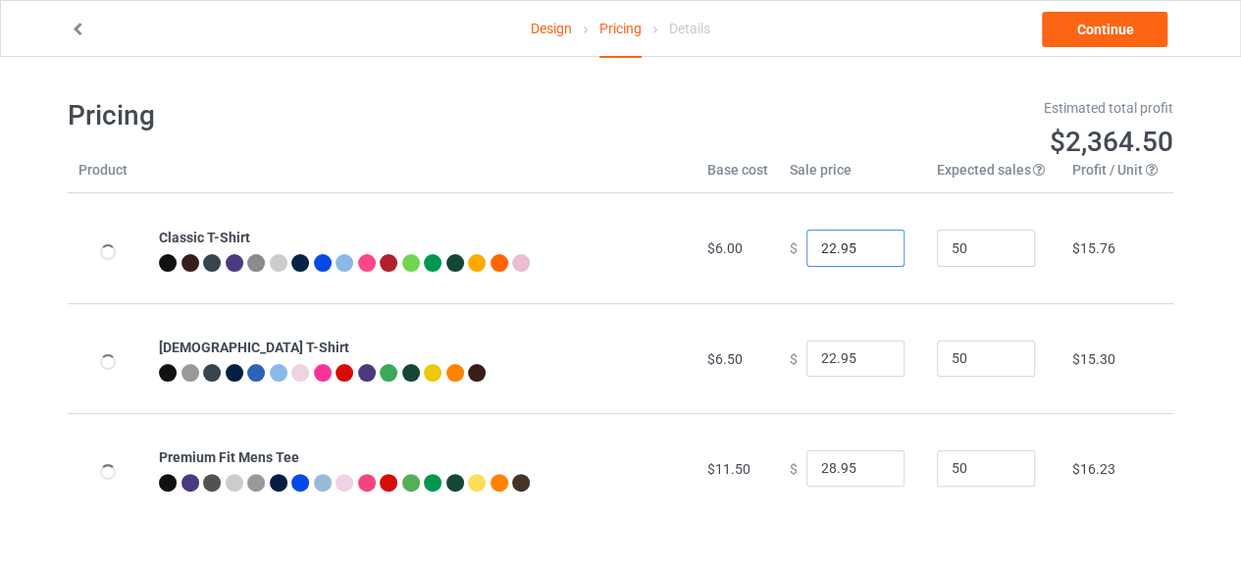
click at [820, 247] on input "22.95" at bounding box center [856, 248] width 98 height 37
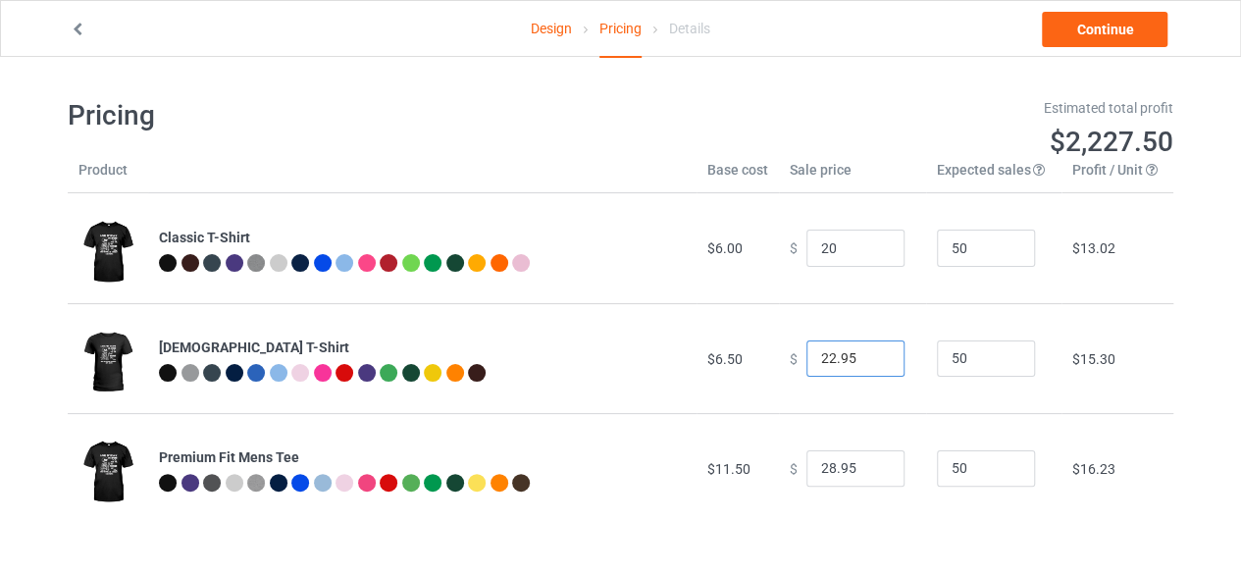
type input "20.00"
click at [820, 360] on input "22.95" at bounding box center [856, 359] width 98 height 37
type input "22.00"
drag, startPoint x: 818, startPoint y: 468, endPoint x: 858, endPoint y: 468, distance: 39.3
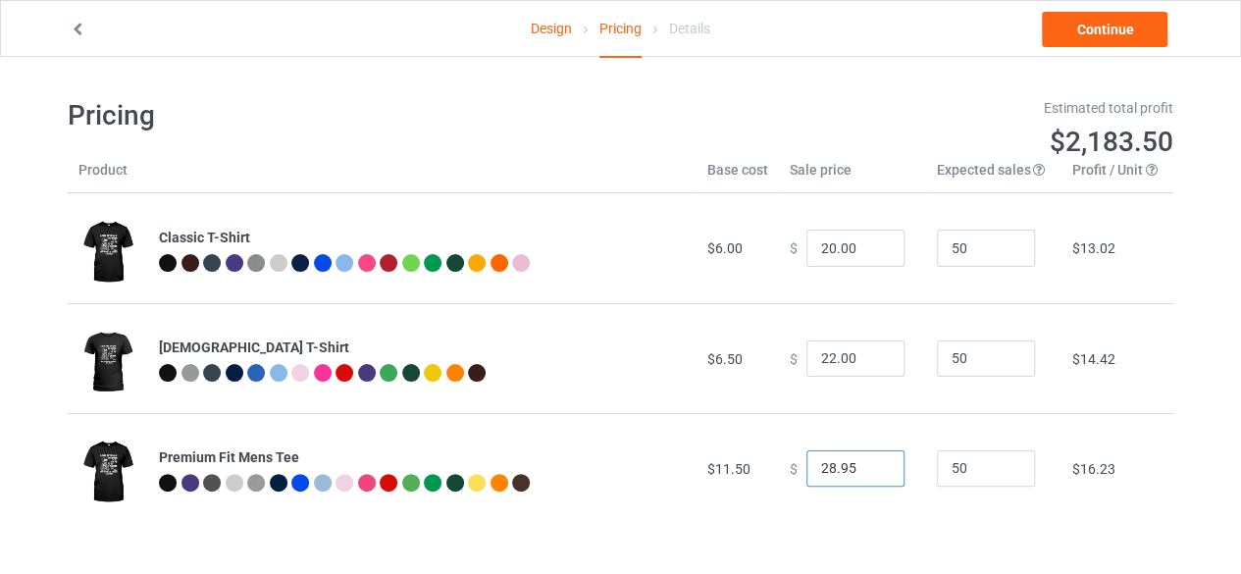
click at [858, 468] on input "28.95" at bounding box center [856, 468] width 98 height 37
type input "25.00"
click at [1078, 31] on link "Continue" at bounding box center [1105, 29] width 126 height 35
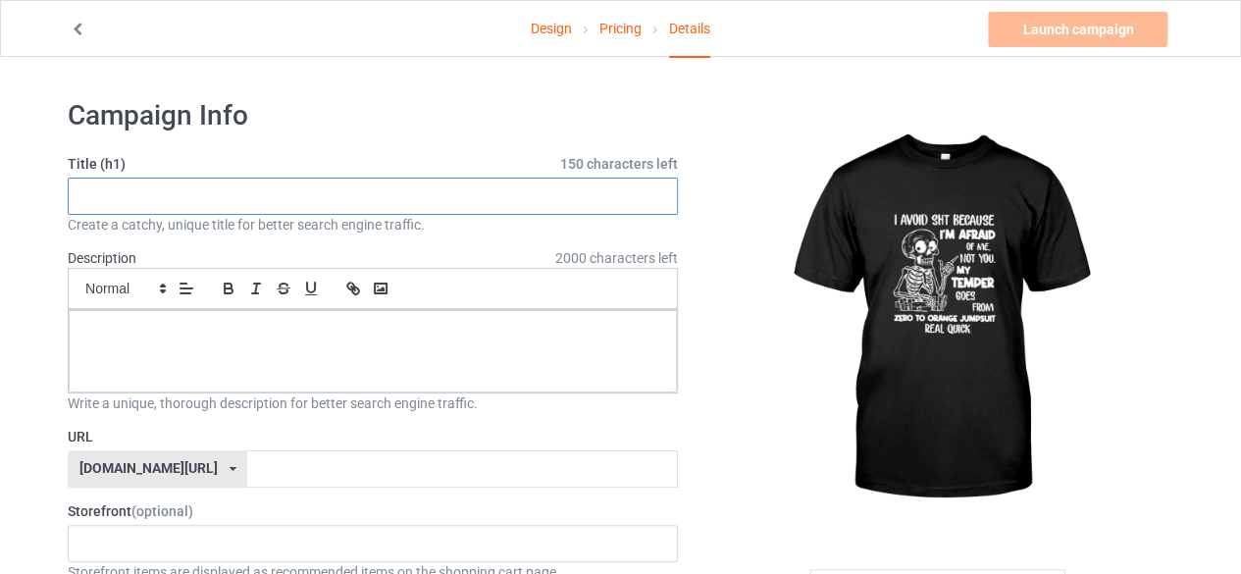
click at [231, 199] on input "text" at bounding box center [373, 196] width 610 height 37
type input "i'm afraid"
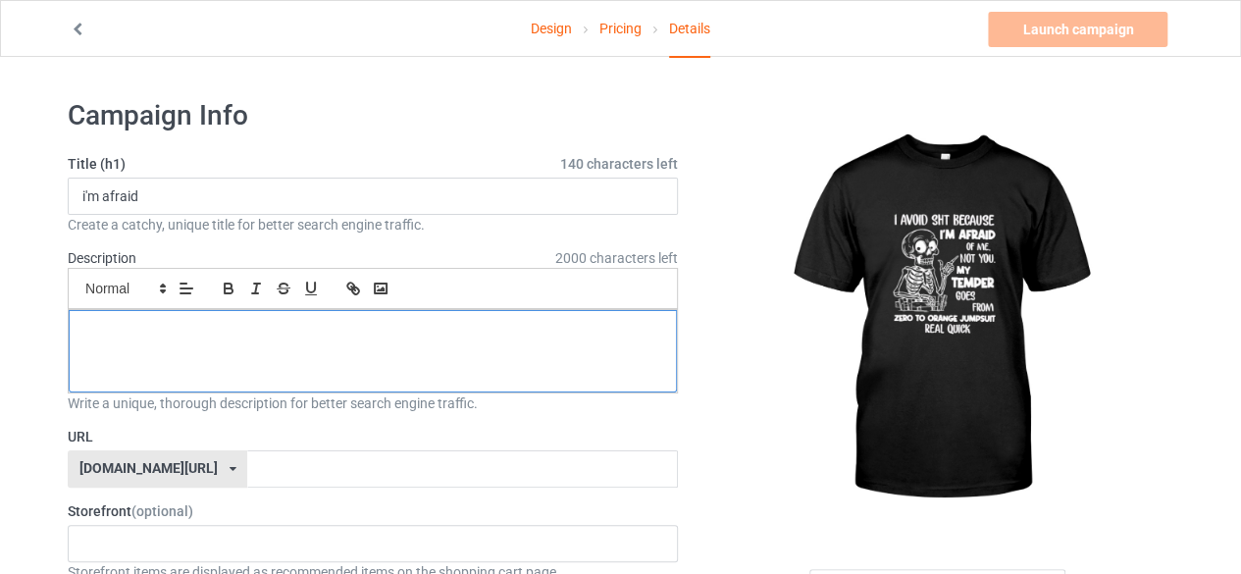
click at [242, 323] on p at bounding box center [372, 332] width 577 height 19
click at [179, 456] on div "[DOMAIN_NAME][URL] [DOMAIN_NAME][URL] [DOMAIN_NAME][URL] 61e808ccf6d83d0033ab6f…" at bounding box center [158, 468] width 180 height 37
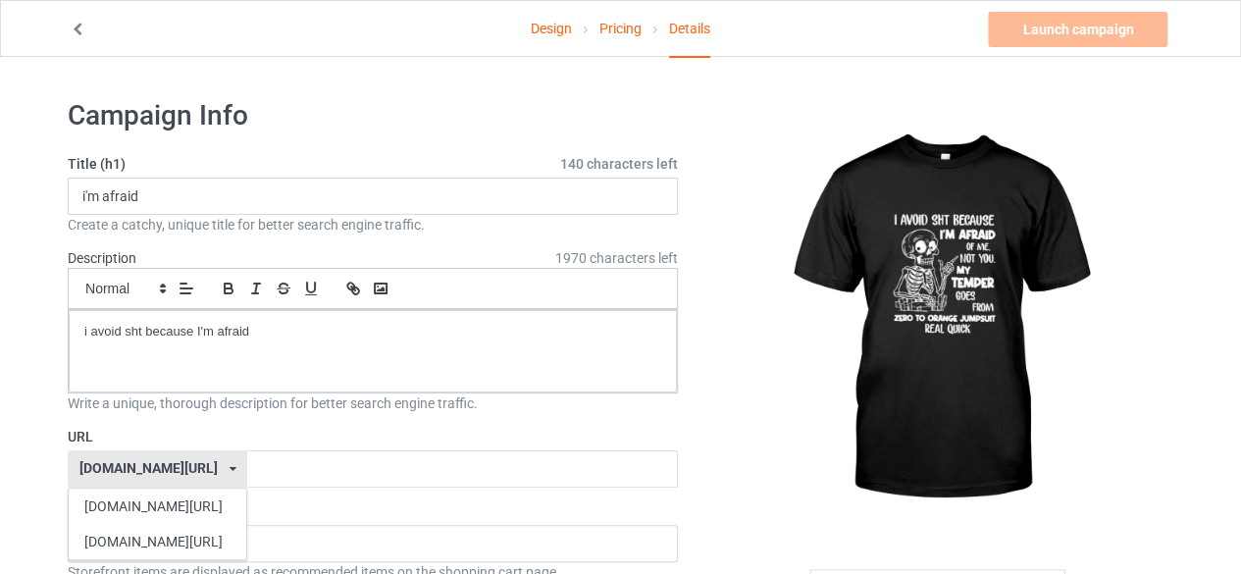
drag, startPoint x: 147, startPoint y: 530, endPoint x: 157, endPoint y: 521, distance: 13.2
click at [147, 531] on div "[DOMAIN_NAME][URL]" at bounding box center [158, 541] width 178 height 35
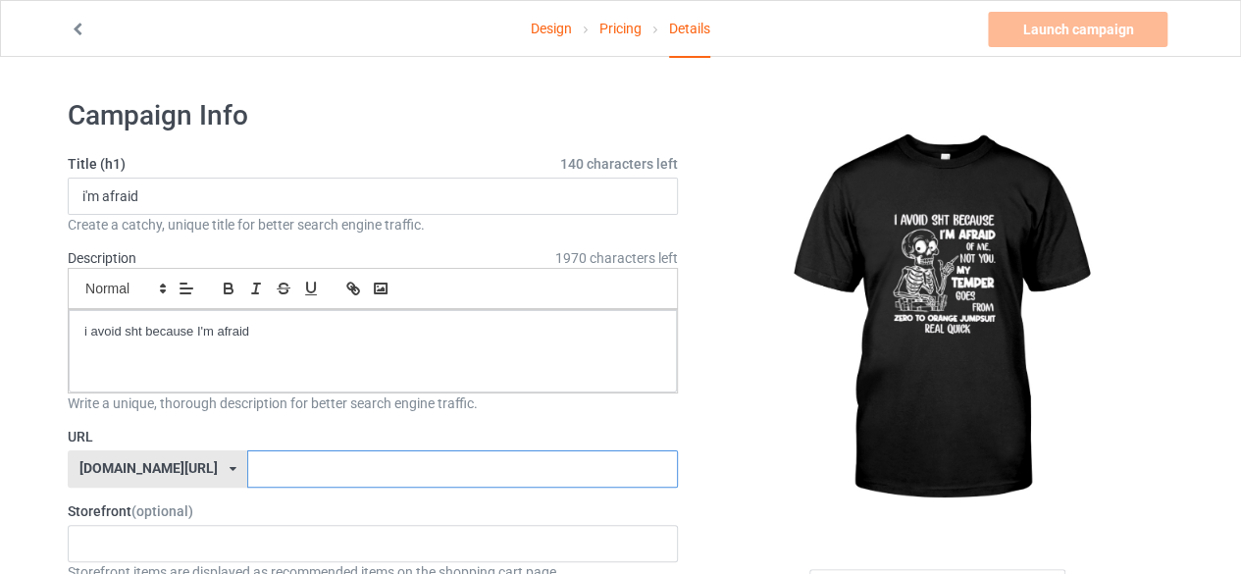
click at [265, 468] on input "text" at bounding box center [462, 468] width 430 height 37
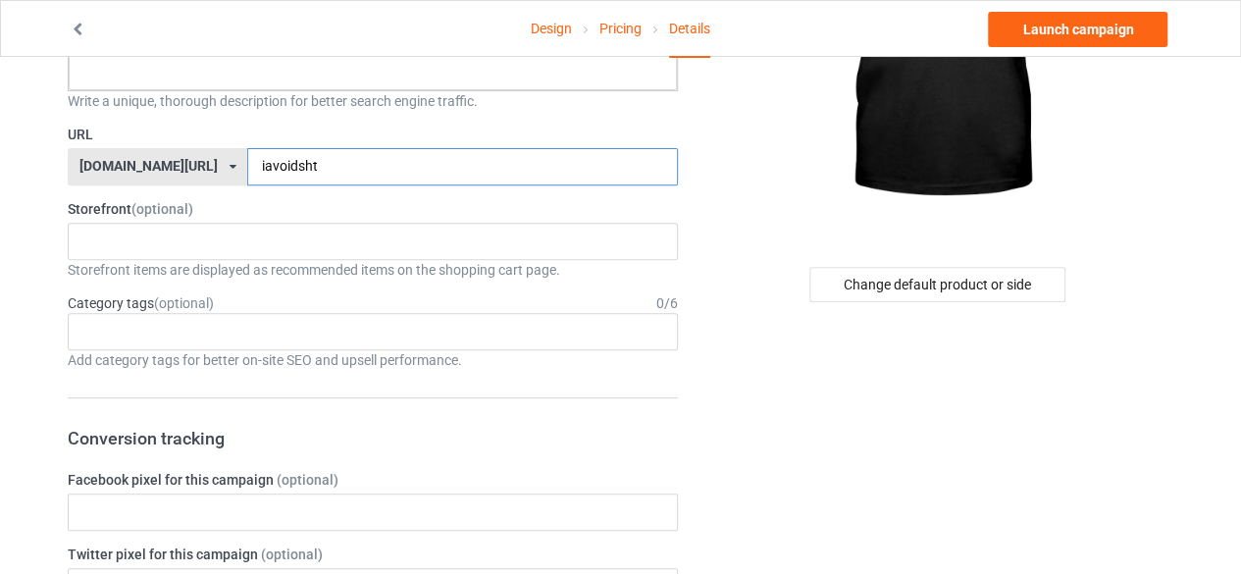
scroll to position [294, 0]
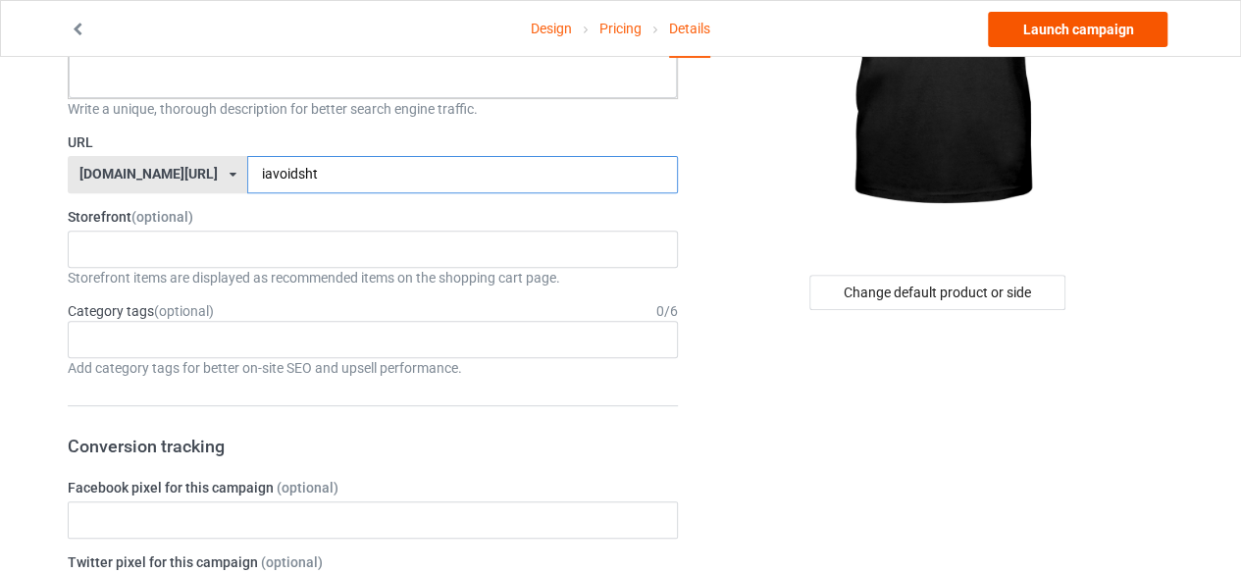
type input "iavoidsht"
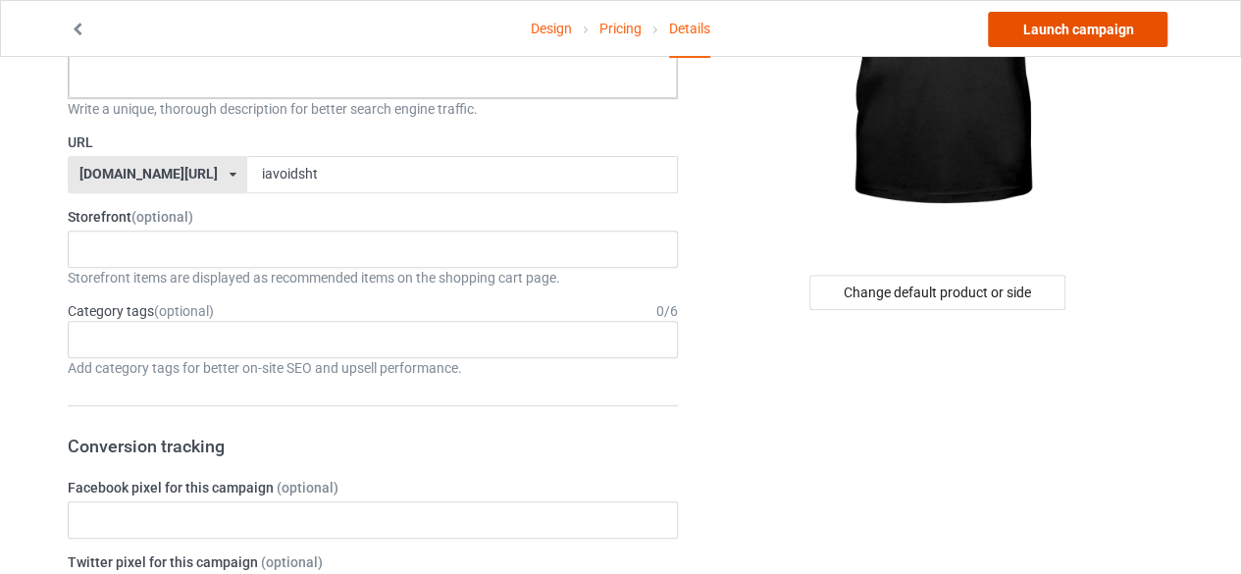
click at [1058, 32] on link "Launch campaign" at bounding box center [1078, 29] width 180 height 35
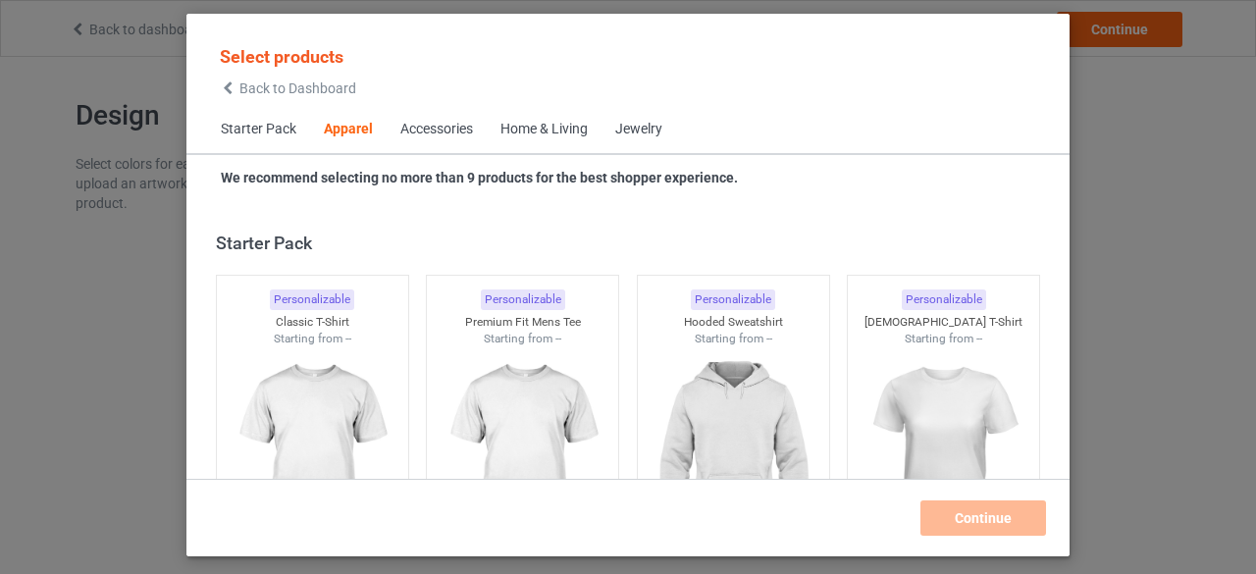
scroll to position [731, 0]
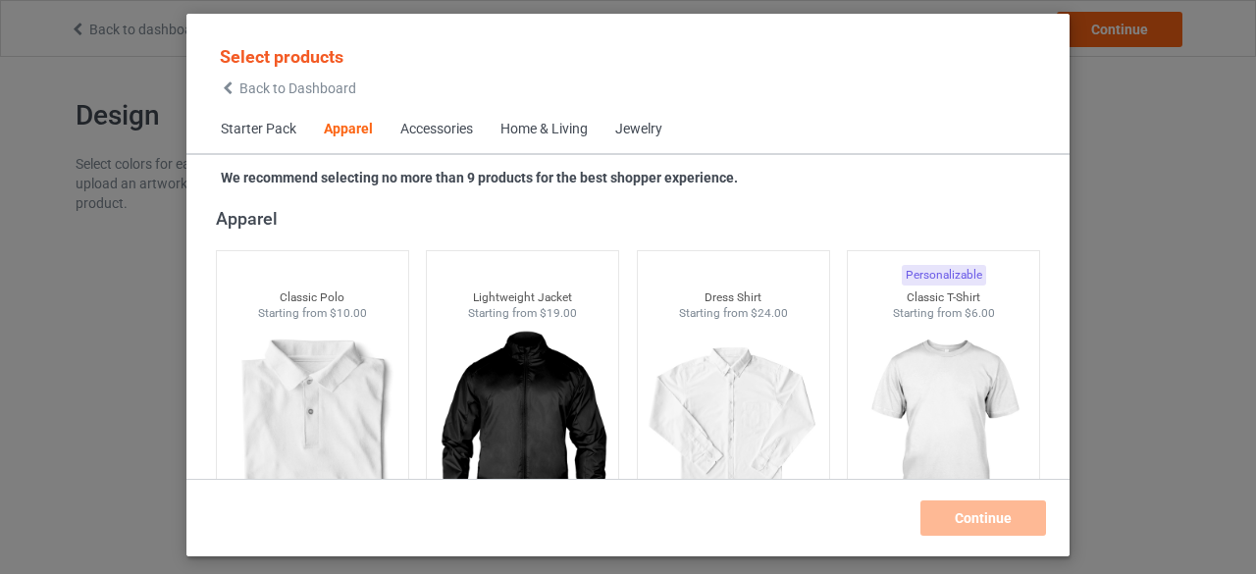
click at [269, 85] on span "Back to Dashboard" at bounding box center [297, 88] width 117 height 16
